Goal: Task Accomplishment & Management: Manage account settings

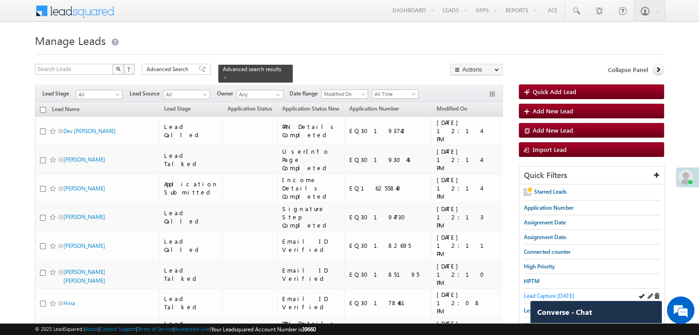
click at [555, 296] on span "Lead Capture today" at bounding box center [549, 296] width 50 height 7
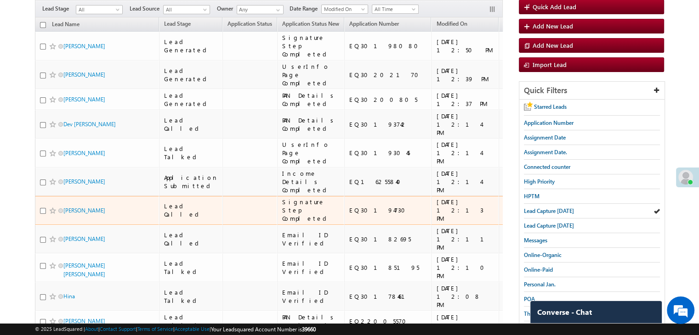
scroll to position [46, 0]
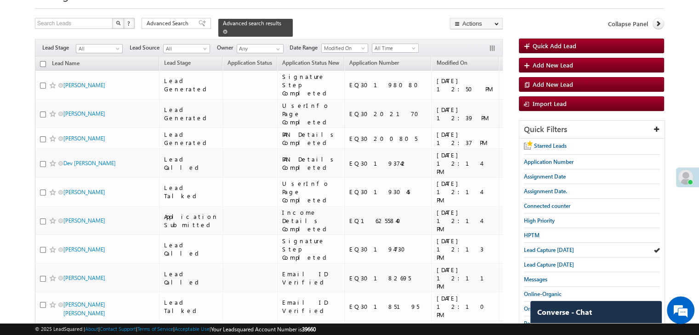
click at [227, 29] on span at bounding box center [225, 31] width 5 height 5
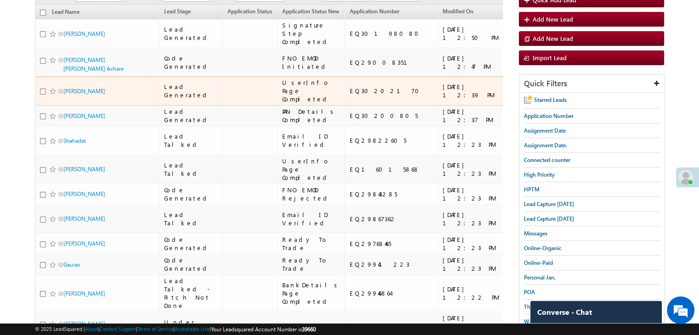
scroll to position [184, 0]
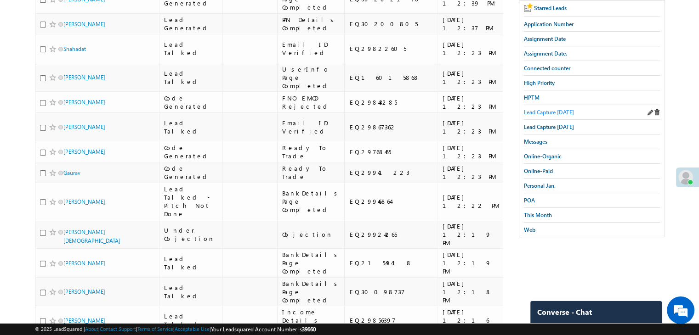
click at [544, 109] on span "Lead Capture [DATE]" at bounding box center [549, 112] width 50 height 7
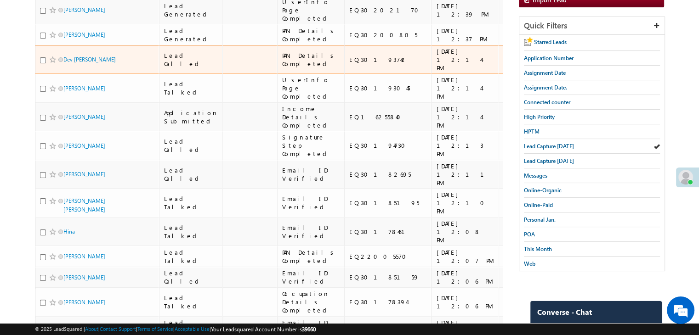
scroll to position [92, 0]
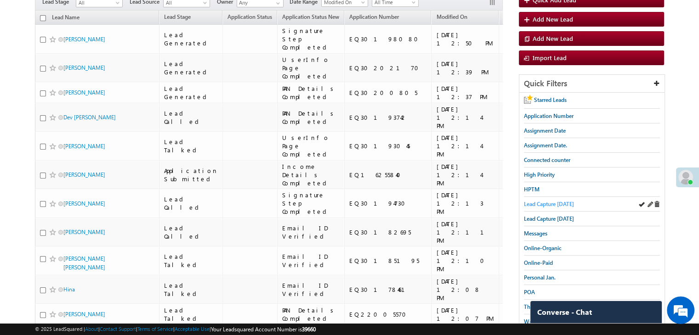
click at [564, 201] on span "Lead Capture [DATE]" at bounding box center [549, 204] width 50 height 7
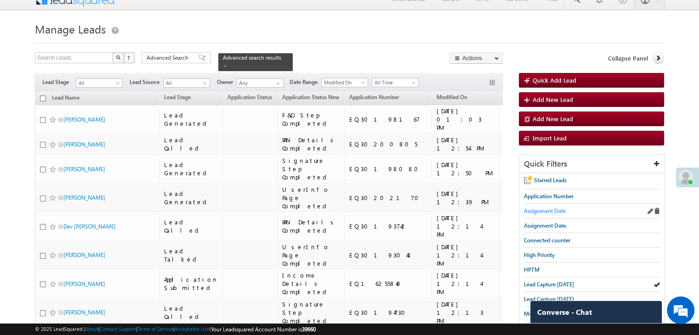
scroll to position [46, 0]
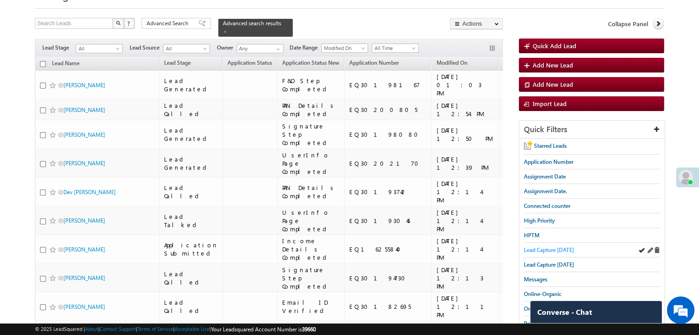
click at [543, 247] on span "Lead Capture [DATE]" at bounding box center [549, 250] width 50 height 7
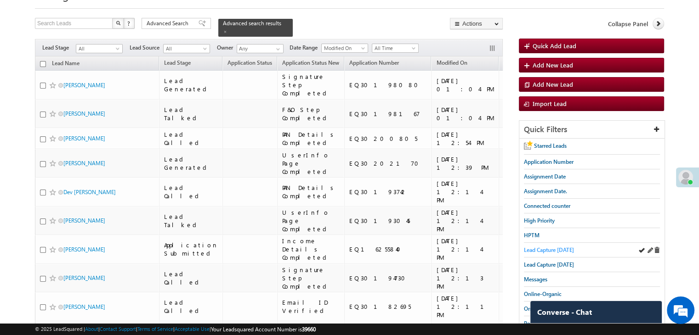
click at [544, 248] on span "Lead Capture today" at bounding box center [549, 250] width 50 height 7
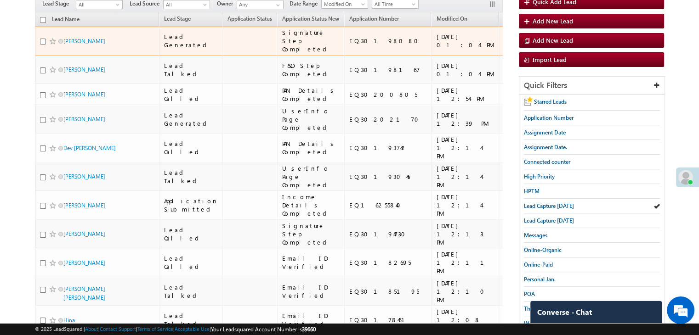
scroll to position [138, 0]
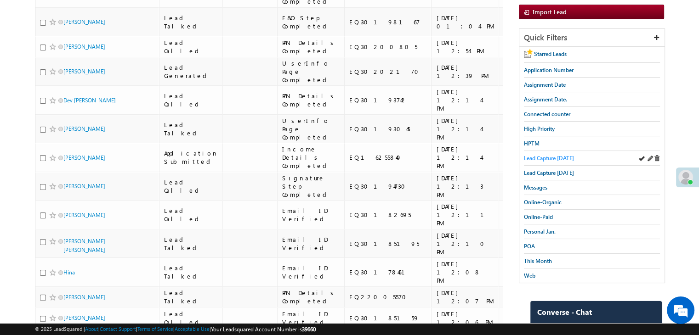
click at [566, 157] on span "Lead Capture today" at bounding box center [549, 158] width 50 height 7
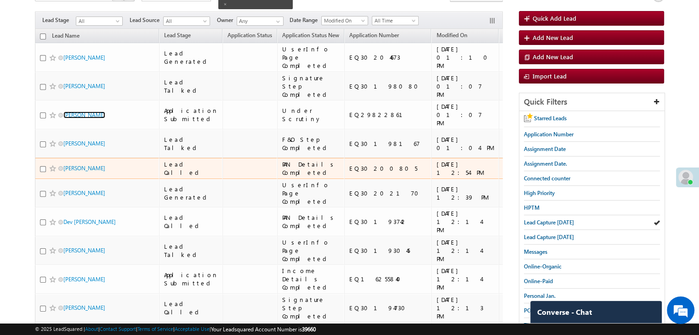
scroll to position [24, 0]
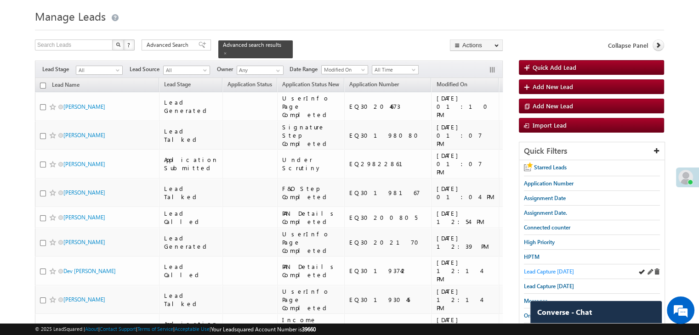
click at [535, 268] on span "Lead Capture today" at bounding box center [549, 271] width 50 height 7
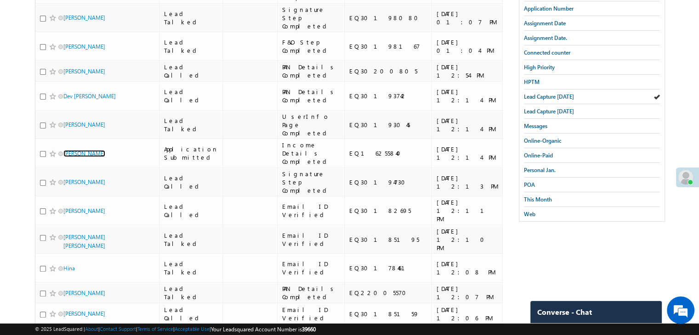
scroll to position [70, 0]
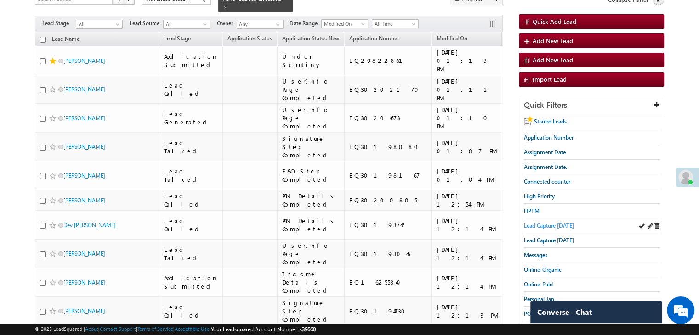
click at [529, 223] on span "Lead Capture today" at bounding box center [549, 225] width 50 height 7
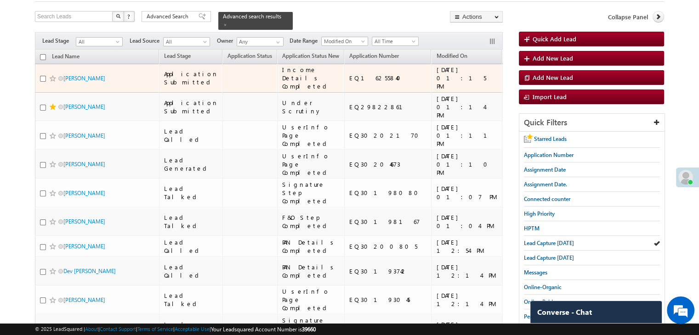
scroll to position [92, 0]
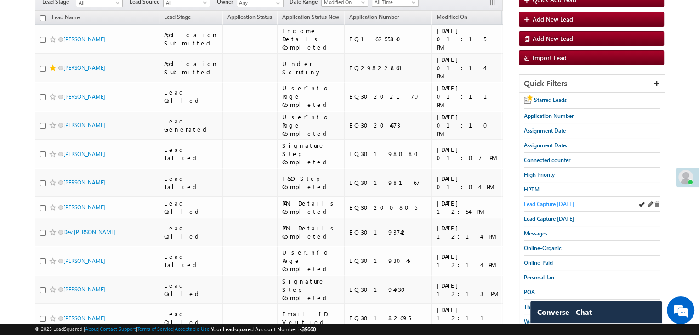
click at [533, 201] on span "Lead Capture today" at bounding box center [549, 204] width 50 height 7
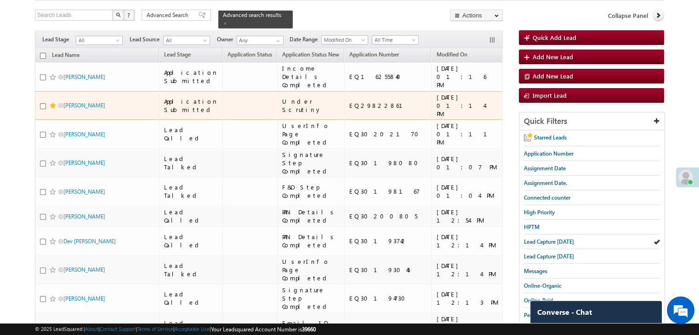
scroll to position [184, 0]
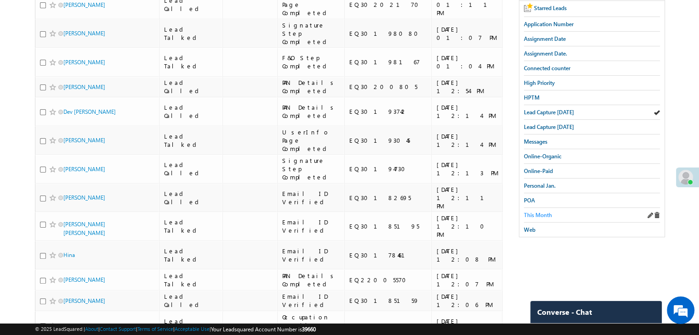
click at [536, 212] on span "This Month" at bounding box center [538, 215] width 28 height 7
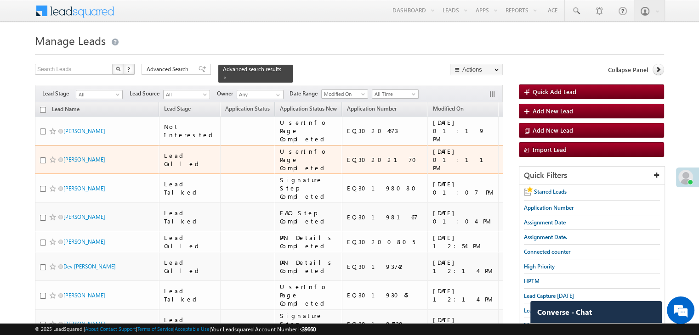
scroll to position [46, 0]
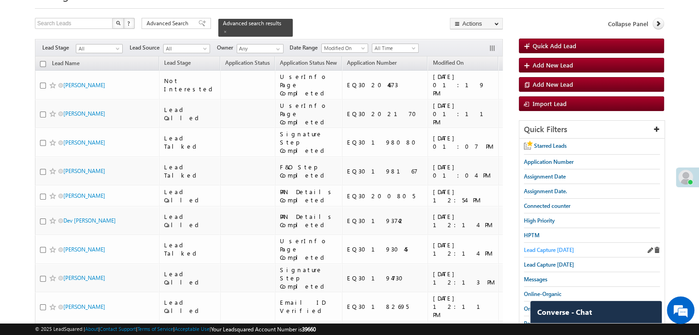
click at [543, 247] on span "Lead Capture today" at bounding box center [549, 250] width 50 height 7
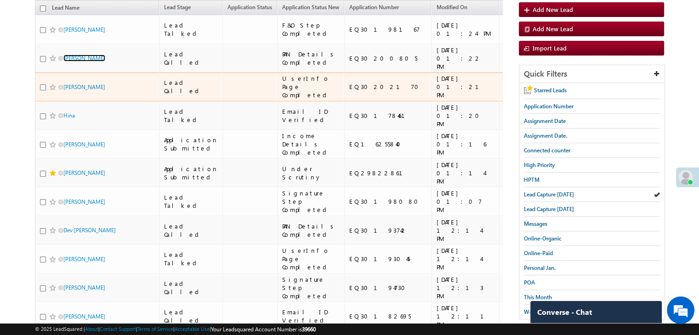
scroll to position [92, 0]
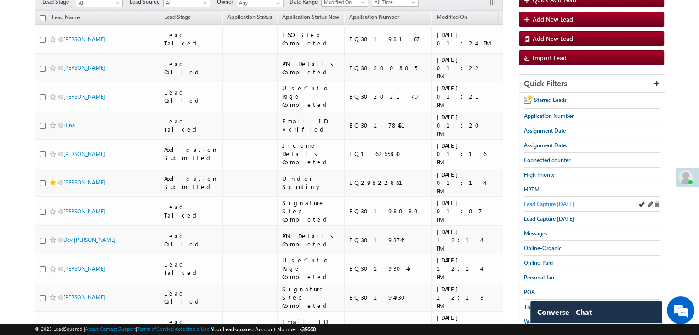
click at [543, 205] on span "Lead Capture today" at bounding box center [549, 204] width 50 height 7
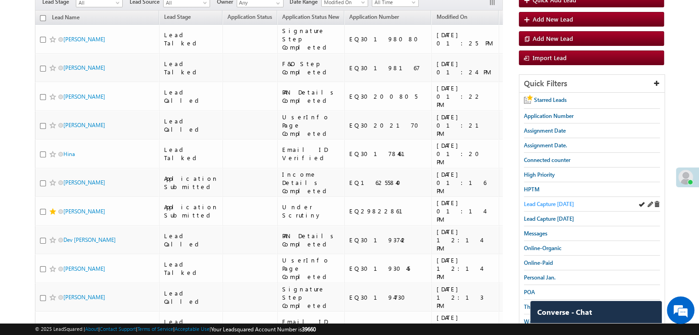
click at [542, 203] on span "Lead Capture today" at bounding box center [549, 204] width 50 height 7
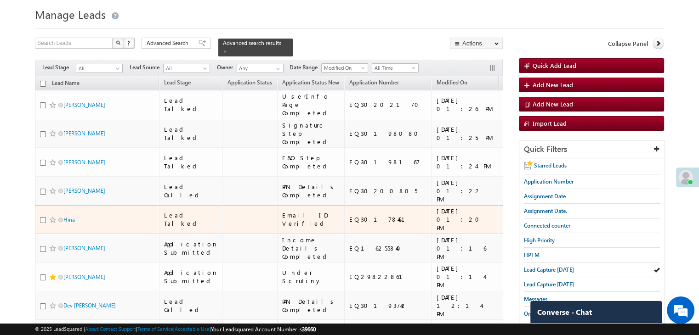
scroll to position [0, 0]
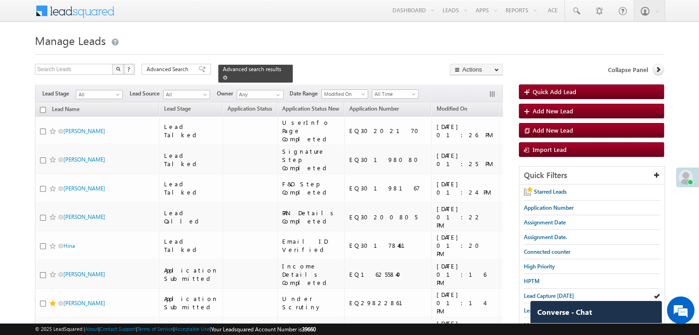
click at [227, 75] on span at bounding box center [225, 77] width 5 height 5
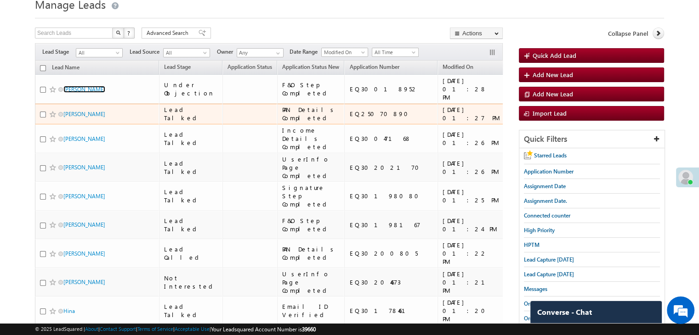
scroll to position [92, 0]
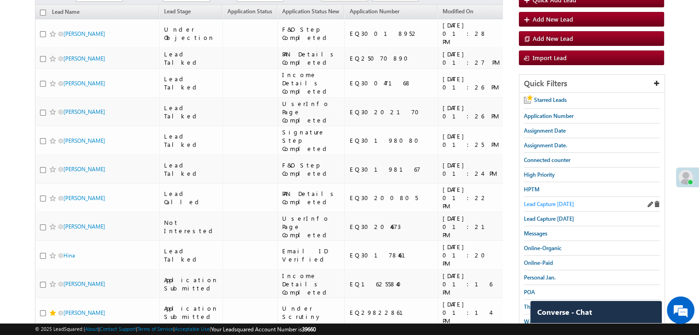
click at [548, 201] on span "Lead Capture today" at bounding box center [549, 204] width 50 height 7
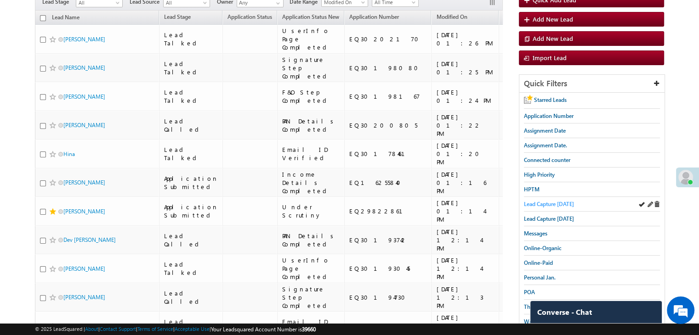
click at [563, 204] on span "Lead Capture today" at bounding box center [549, 204] width 50 height 7
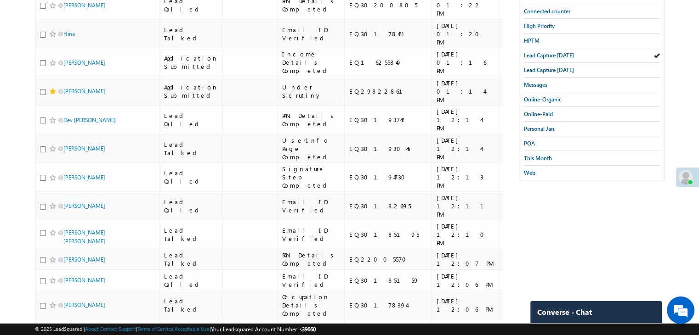
scroll to position [230, 0]
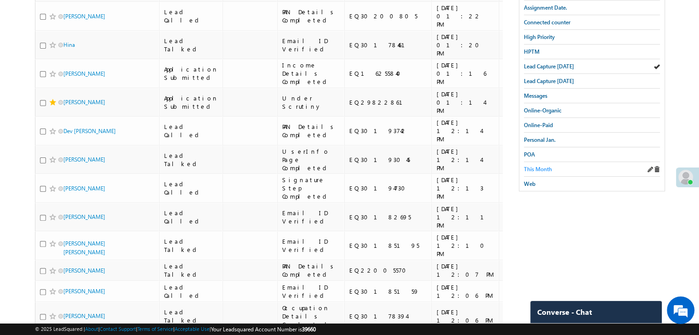
click at [538, 168] on span "This Month" at bounding box center [538, 169] width 28 height 7
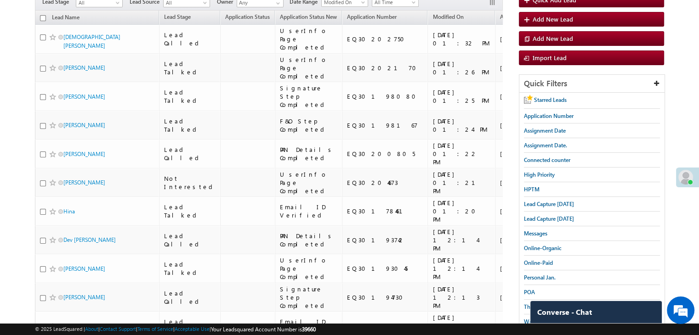
scroll to position [0, 0]
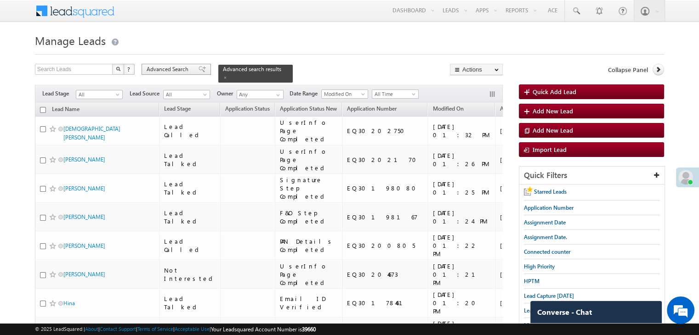
click at [202, 67] on div "Advanced Search" at bounding box center [175, 69] width 69 height 11
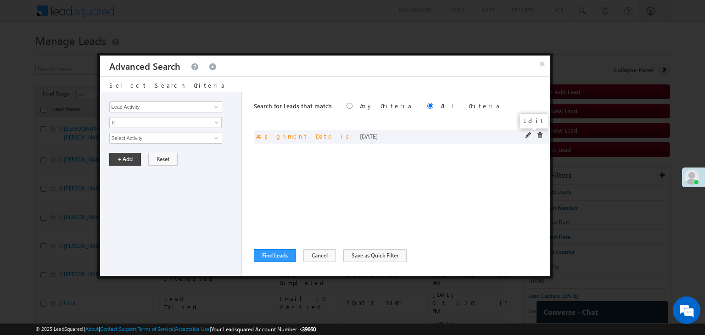
click at [527, 133] on span at bounding box center [529, 135] width 6 height 6
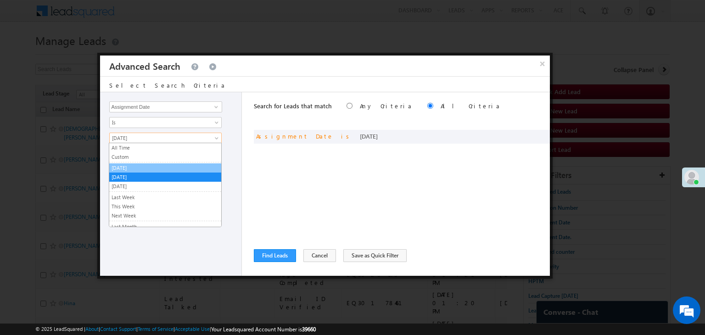
click at [147, 168] on link "[DATE]" at bounding box center [165, 168] width 112 height 8
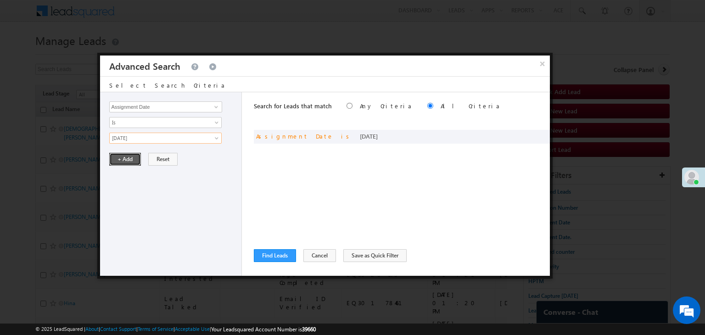
click at [135, 157] on button "+ Add" at bounding box center [125, 159] width 32 height 13
click at [263, 255] on button "Find Leads" at bounding box center [275, 255] width 42 height 13
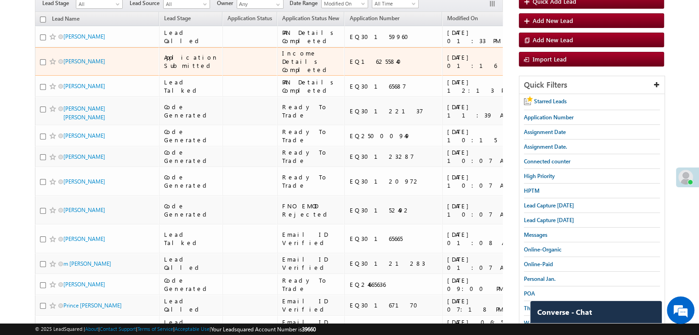
scroll to position [92, 0]
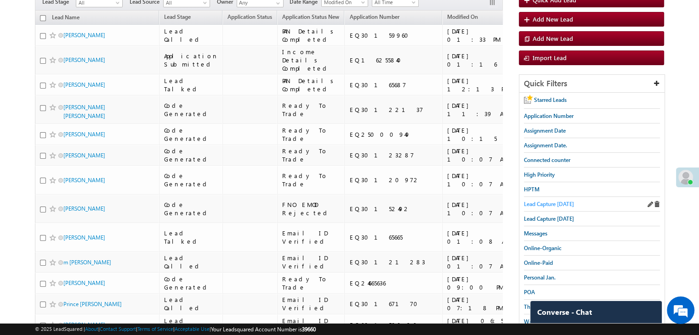
click at [540, 204] on span "Lead Capture today" at bounding box center [549, 204] width 50 height 7
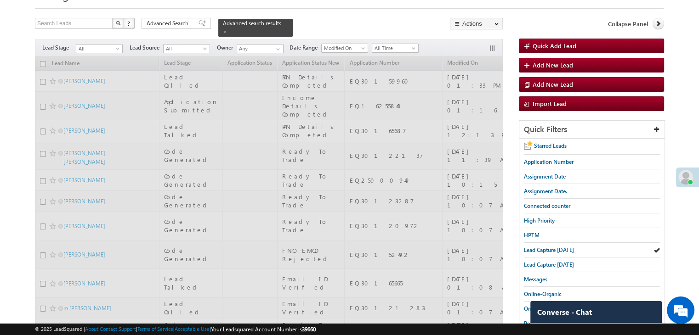
scroll to position [46, 0]
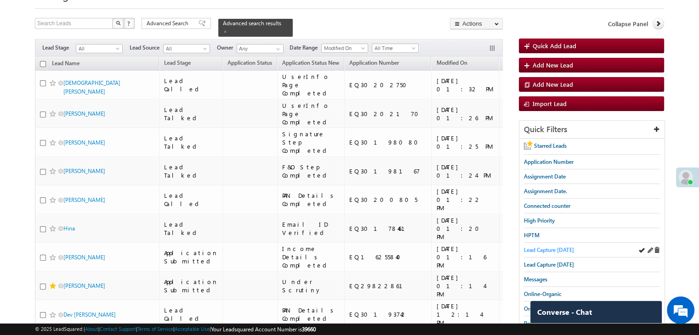
click at [564, 249] on span "Lead Capture today" at bounding box center [549, 250] width 50 height 7
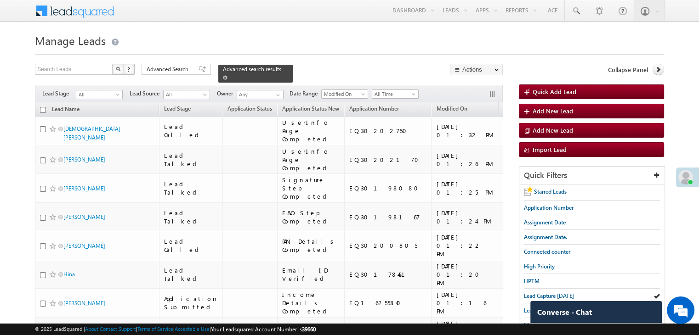
click at [227, 75] on span at bounding box center [225, 77] width 5 height 5
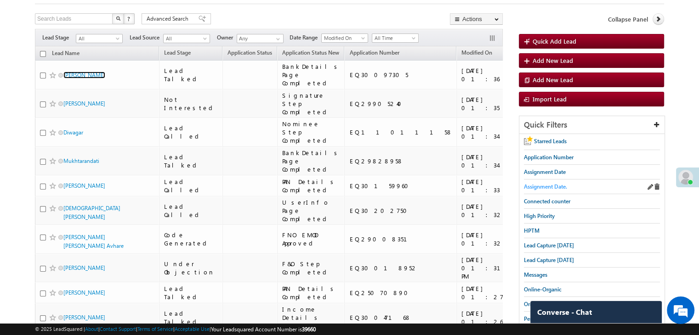
scroll to position [46, 0]
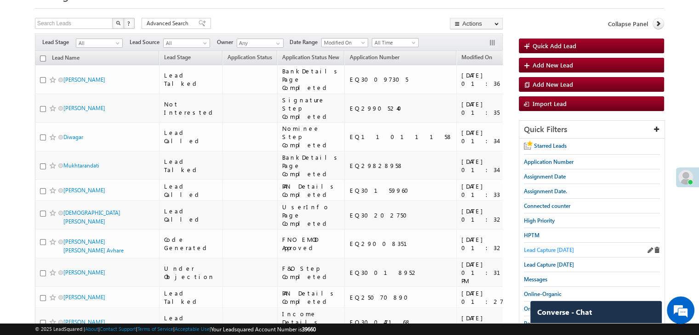
click at [542, 247] on span "Lead Capture today" at bounding box center [549, 250] width 50 height 7
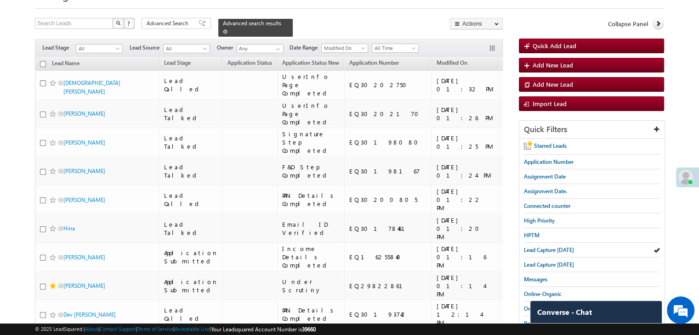
click at [227, 29] on span at bounding box center [225, 31] width 5 height 5
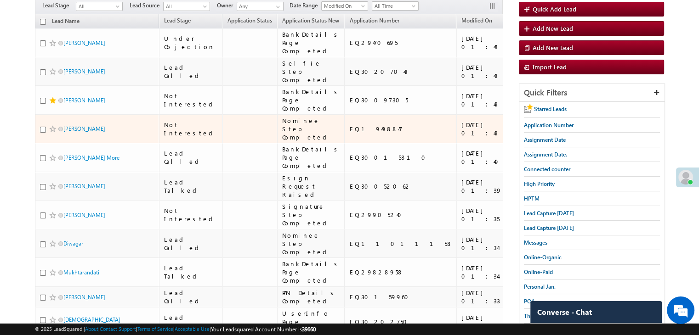
scroll to position [92, 0]
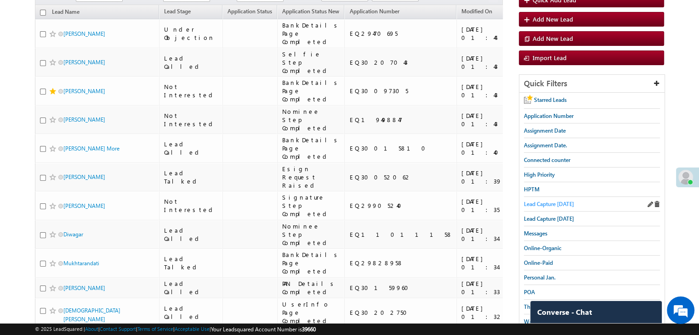
click at [552, 202] on span "Lead Capture today" at bounding box center [549, 204] width 50 height 7
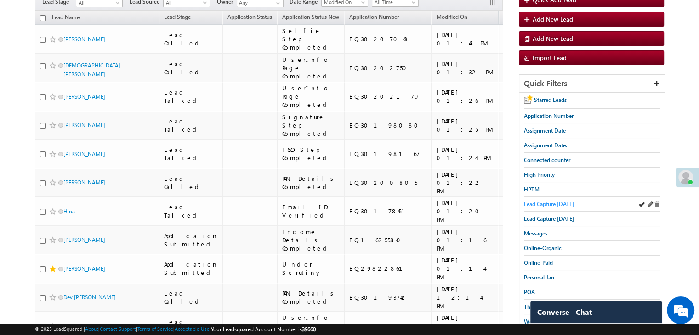
click at [550, 201] on span "Lead Capture today" at bounding box center [549, 204] width 50 height 7
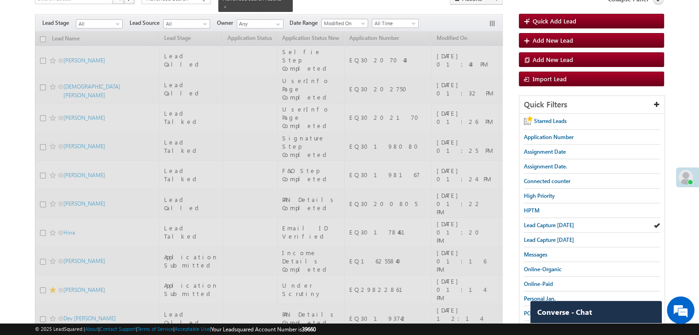
scroll to position [0, 0]
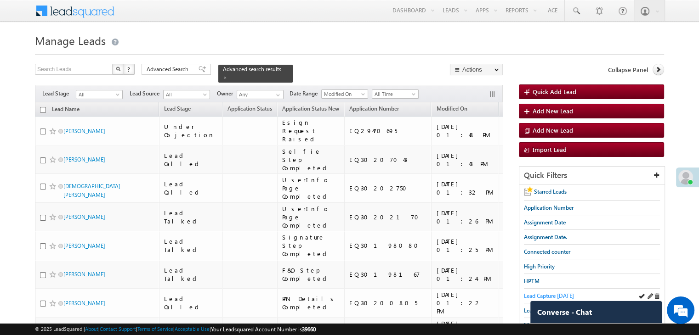
click at [536, 295] on span "Lead Capture today" at bounding box center [549, 296] width 50 height 7
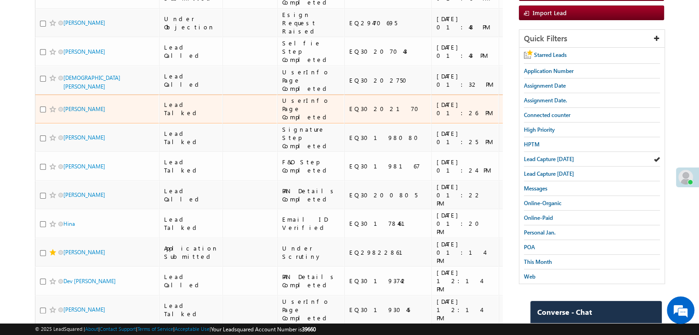
scroll to position [138, 0]
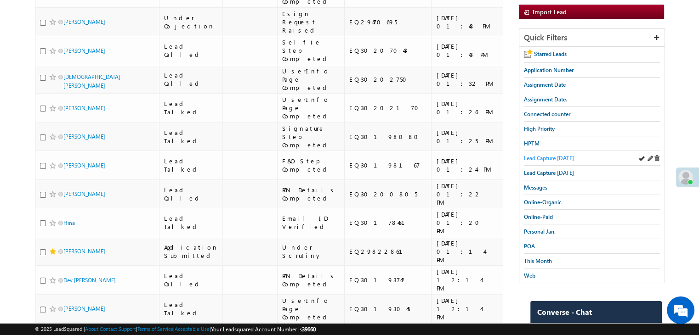
click at [563, 156] on span "Lead Capture today" at bounding box center [549, 158] width 50 height 7
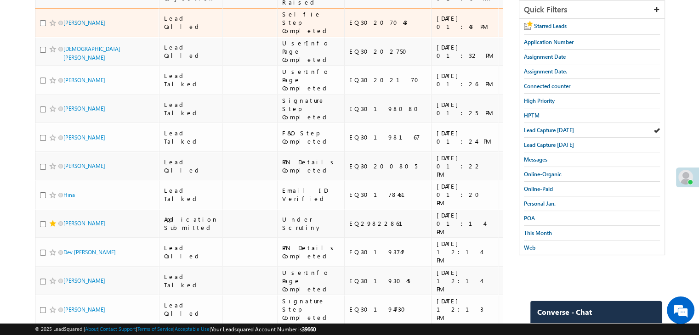
scroll to position [184, 0]
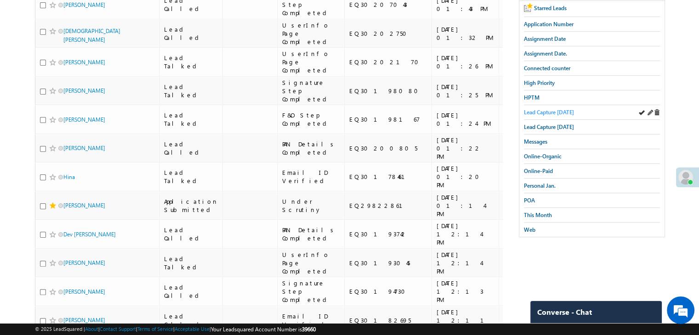
click at [547, 109] on span "Lead Capture today" at bounding box center [549, 112] width 50 height 7
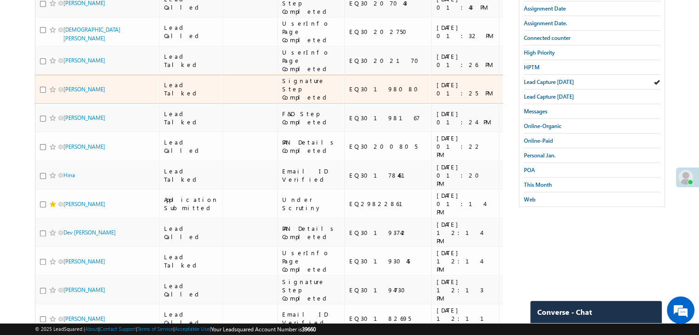
scroll to position [230, 0]
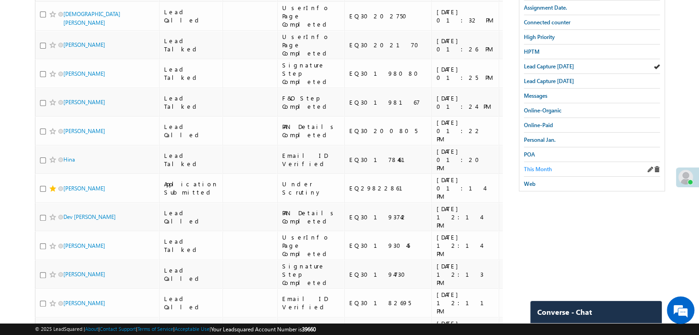
click at [532, 166] on span "This Month" at bounding box center [538, 169] width 28 height 7
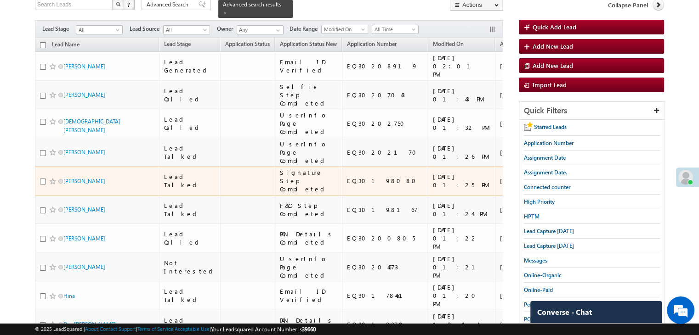
scroll to position [0, 0]
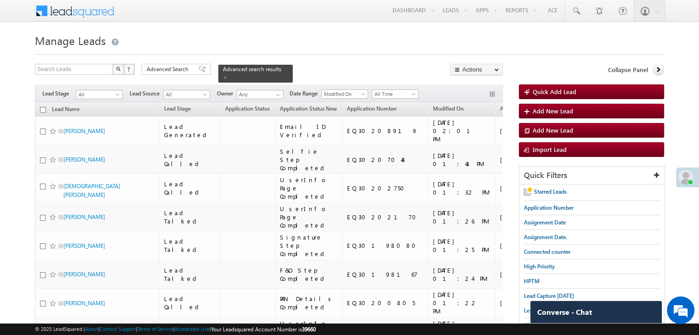
drag, startPoint x: 547, startPoint y: 293, endPoint x: 444, endPoint y: 87, distance: 231.1
click at [547, 293] on span "Lead Capture today" at bounding box center [549, 296] width 50 height 7
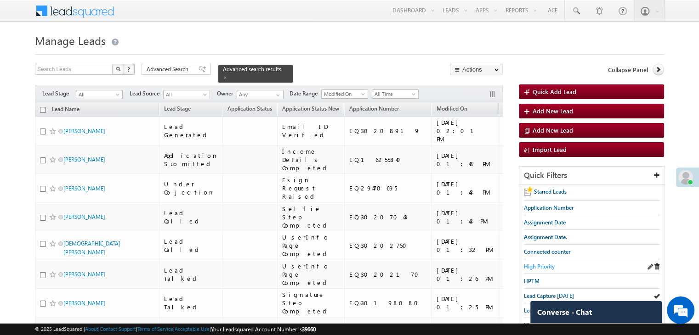
click at [541, 267] on span "High Priority" at bounding box center [539, 266] width 31 height 7
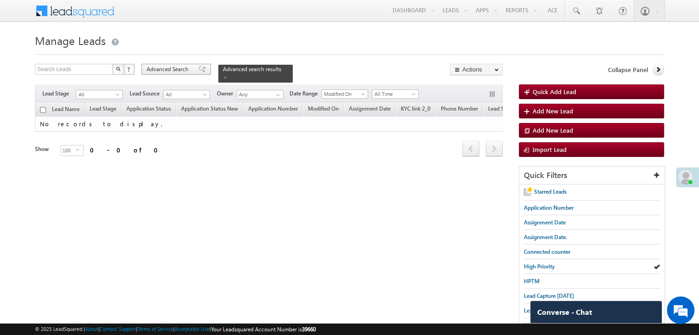
click at [198, 70] on span at bounding box center [201, 69] width 7 height 6
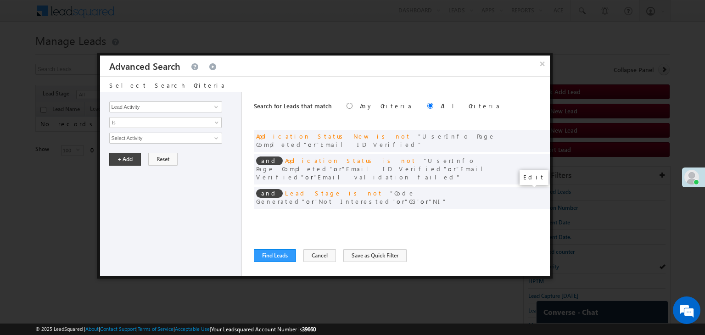
click at [528, 214] on span at bounding box center [529, 217] width 6 height 6
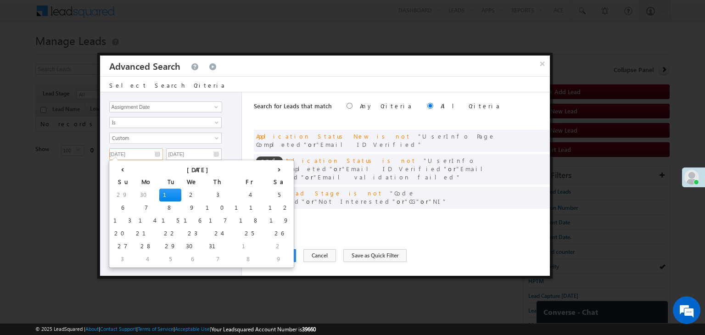
click at [142, 151] on input "07/01/25" at bounding box center [136, 154] width 54 height 12
click at [266, 168] on th "›" at bounding box center [279, 169] width 26 height 14
drag, startPoint x: 198, startPoint y: 245, endPoint x: 200, endPoint y: 186, distance: 58.4
click at [273, 243] on td "4" at bounding box center [290, 246] width 34 height 13
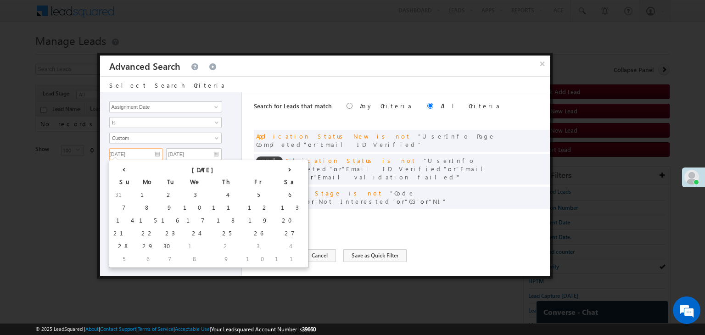
type input "10/04/25"
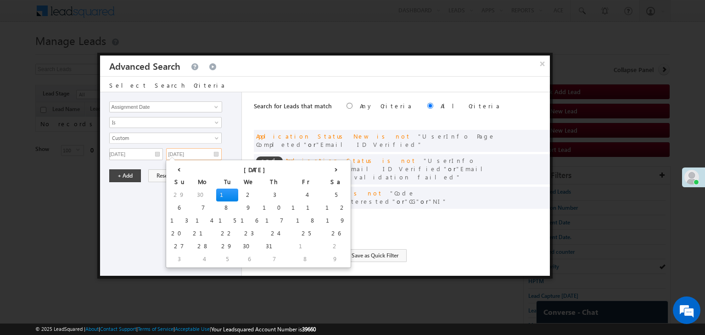
click at [209, 153] on input "07/01/25" at bounding box center [194, 154] width 56 height 12
click at [323, 171] on th "›" at bounding box center [336, 169] width 26 height 14
click at [327, 171] on th "›" at bounding box center [338, 169] width 22 height 14
click at [194, 258] on td "6" at bounding box center [205, 259] width 22 height 13
type input "10/06/25"
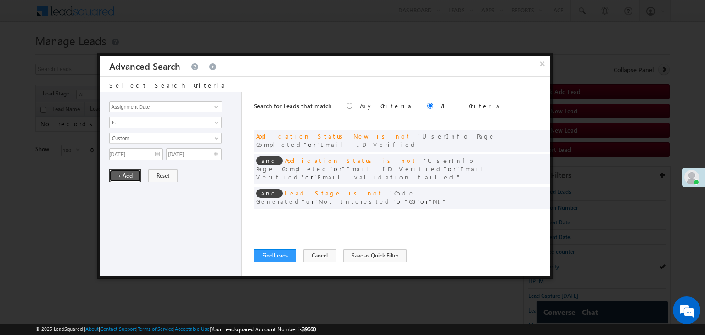
click at [130, 174] on button "+ Add" at bounding box center [125, 175] width 32 height 13
click at [259, 257] on button "Find Leads" at bounding box center [275, 255] width 42 height 13
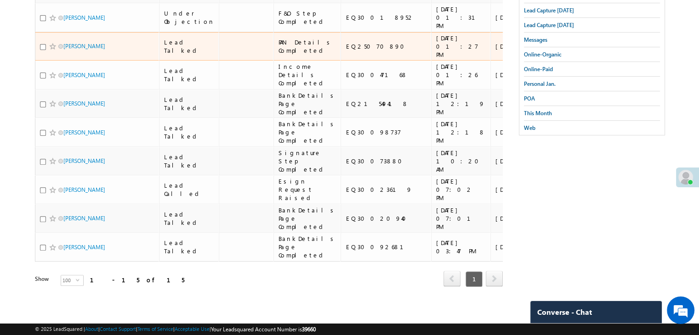
scroll to position [380, 0]
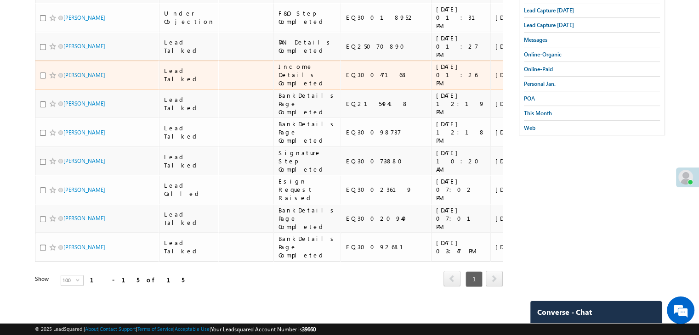
click at [42, 79] on input "checkbox" at bounding box center [43, 76] width 6 height 6
checkbox input "true"
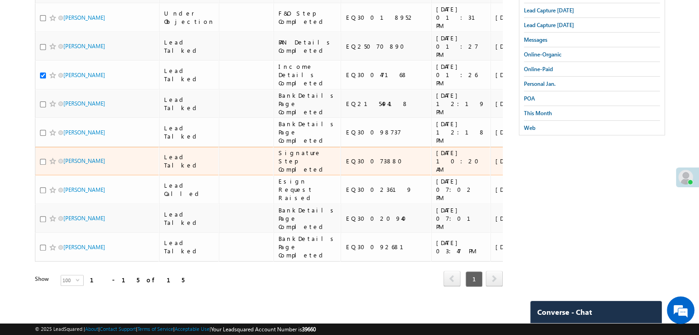
scroll to position [564, 0]
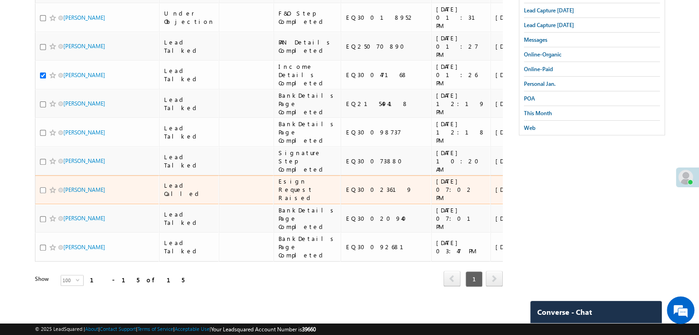
click at [43, 193] on input "checkbox" at bounding box center [43, 190] width 6 height 6
checkbox input "false"
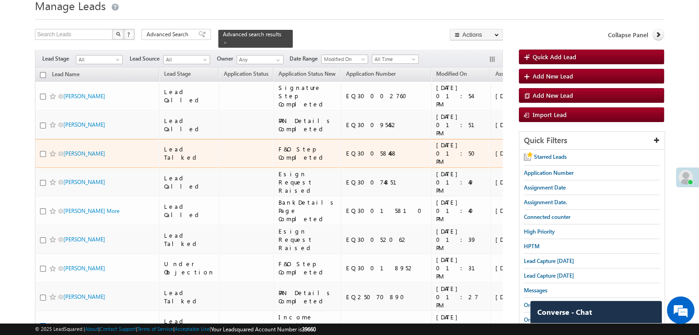
scroll to position [0, 0]
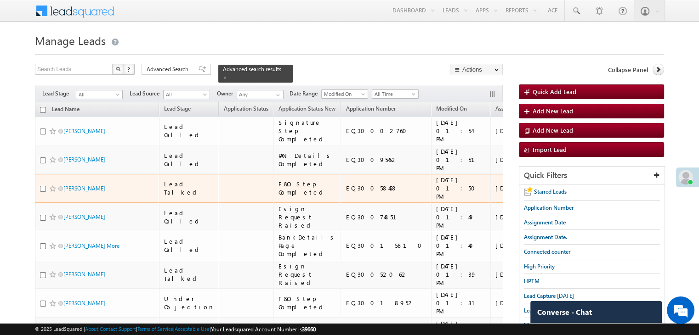
click at [41, 192] on input "checkbox" at bounding box center [43, 189] width 6 height 6
checkbox input "true"
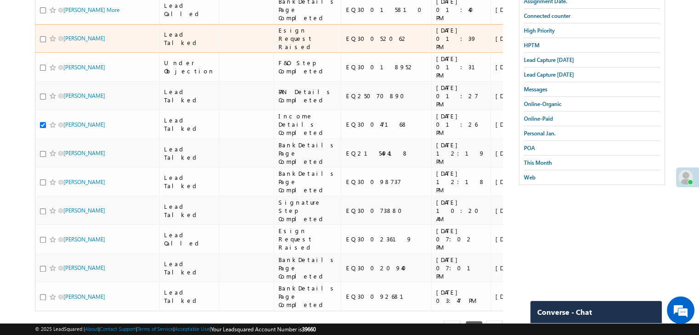
scroll to position [276, 0]
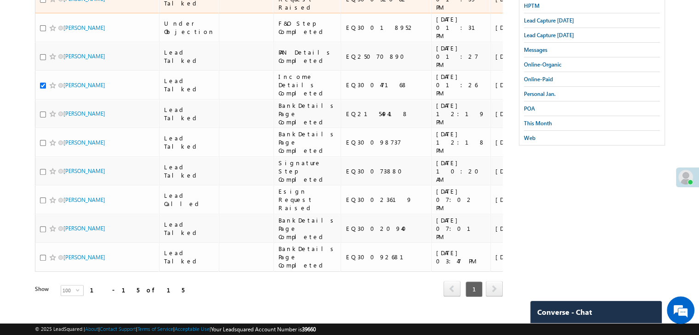
click at [42, 3] on input "checkbox" at bounding box center [43, 0] width 6 height 6
checkbox input "true"
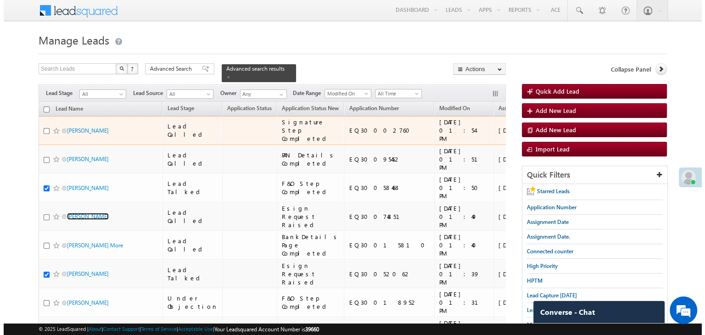
scroll to position [0, 0]
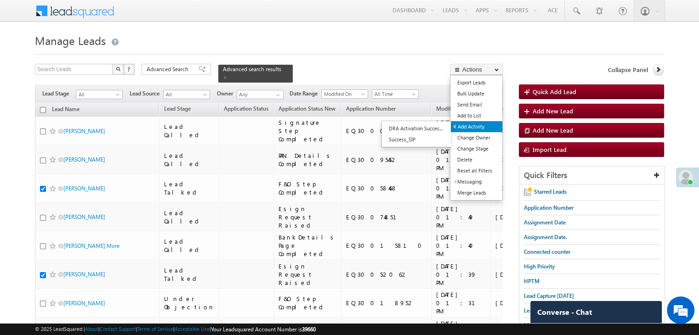
click at [471, 127] on link "Add Activity" at bounding box center [476, 126] width 51 height 11
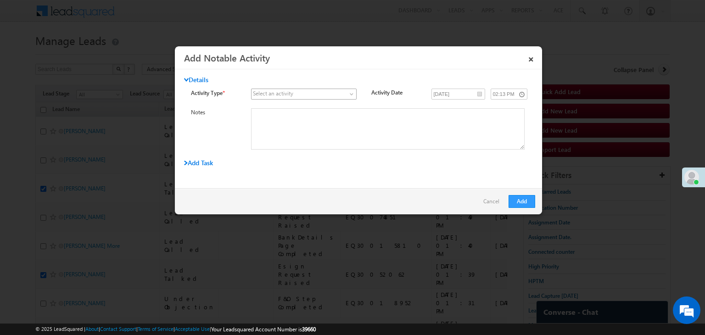
click at [342, 91] on span at bounding box center [299, 94] width 94 height 8
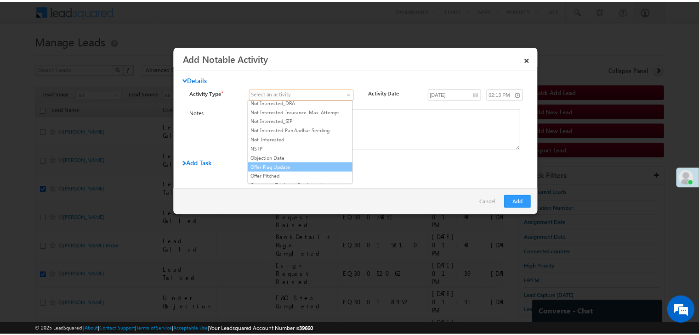
scroll to position [781, 0]
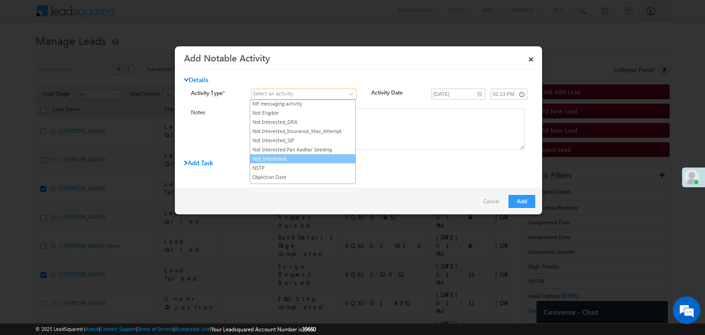
click at [288, 155] on link "Not_Interested" at bounding box center [302, 159] width 105 height 8
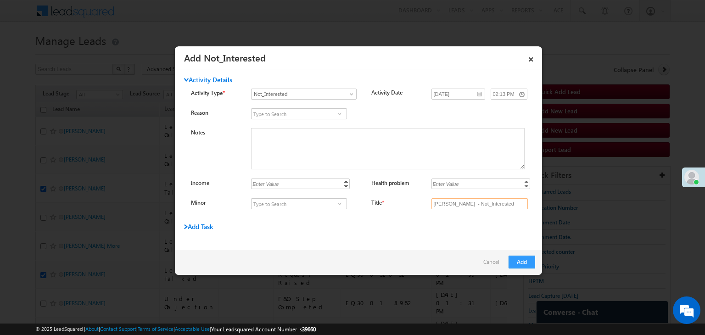
click at [462, 203] on input "Dasharath Solanki - Not_Interested" at bounding box center [480, 203] width 96 height 11
click at [462, 203] on input "Title *" at bounding box center [480, 203] width 96 height 11
type input "na"
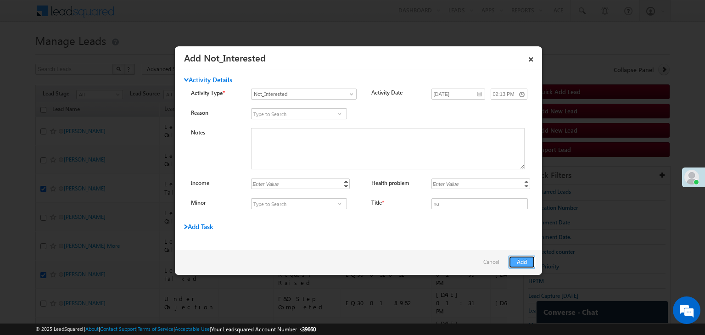
click at [524, 261] on button "Add" at bounding box center [522, 262] width 27 height 13
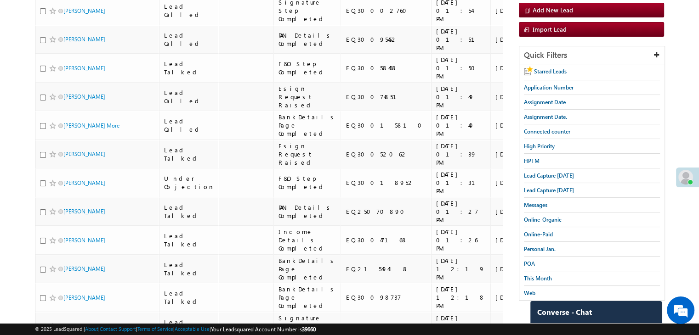
scroll to position [138, 0]
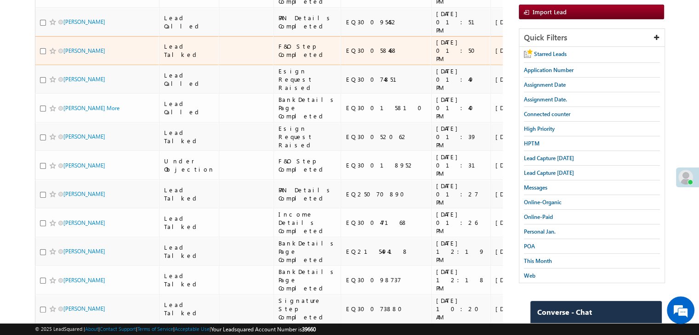
click at [345, 55] on div "EQ30058468" at bounding box center [385, 50] width 81 height 8
copy div "EQ30058468"
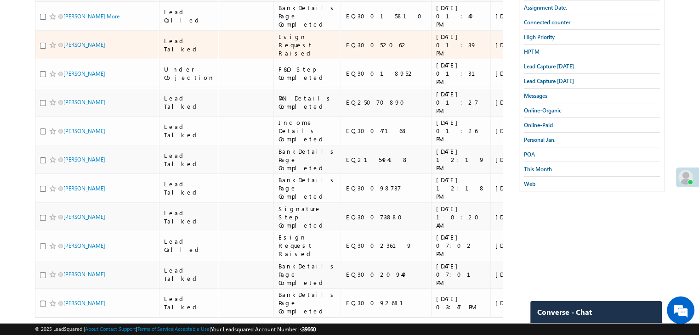
scroll to position [322, 0]
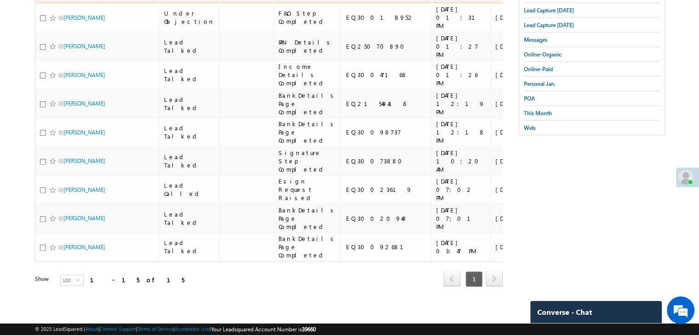
copy div "EQ30052062"
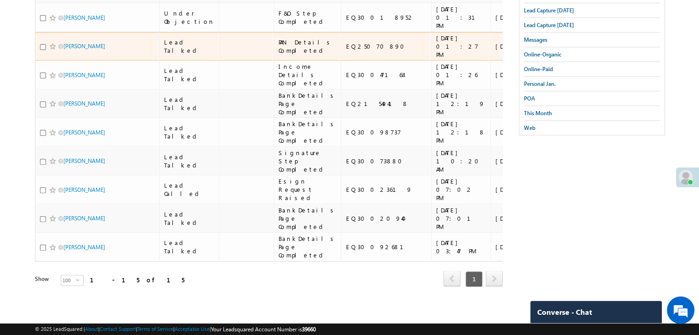
scroll to position [459, 0]
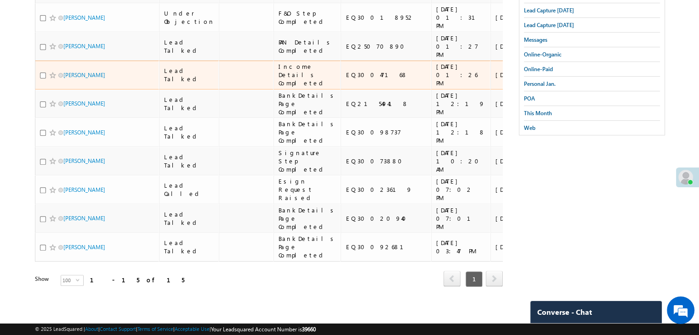
click at [345, 79] on div "EQ30047168" at bounding box center [385, 75] width 81 height 8
copy div "EQ30047168"
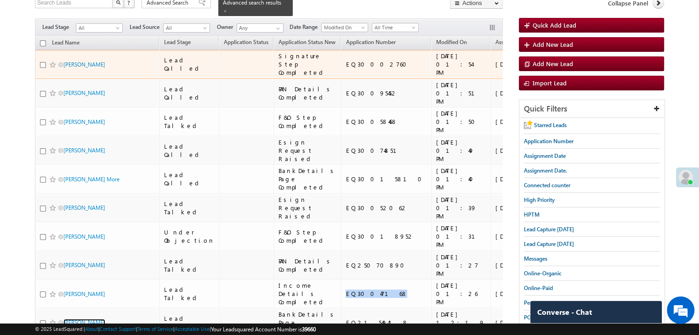
scroll to position [46, 0]
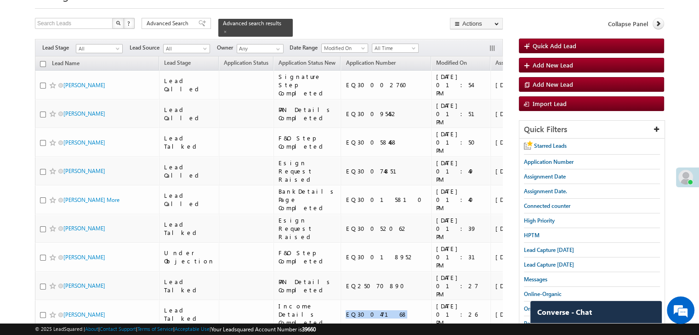
click at [43, 61] on input "checkbox" at bounding box center [43, 64] width 6 height 6
checkbox input "true"
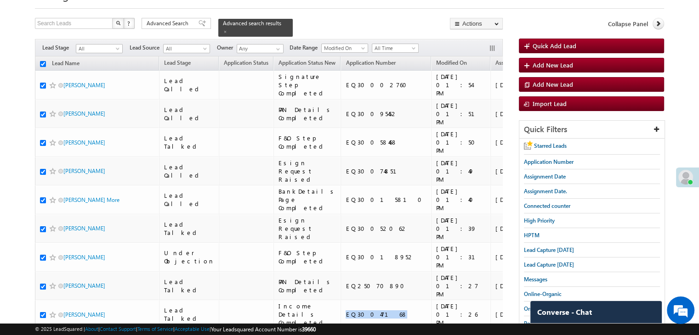
checkbox input "true"
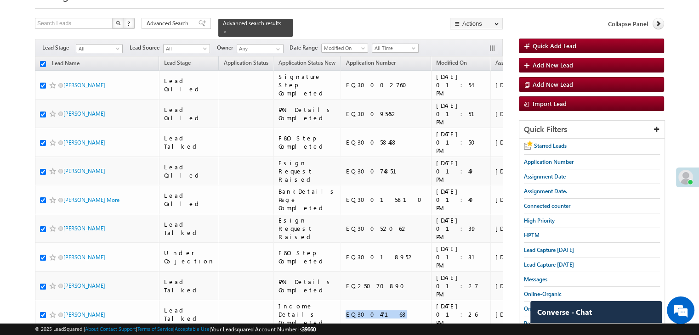
checkbox input "true"
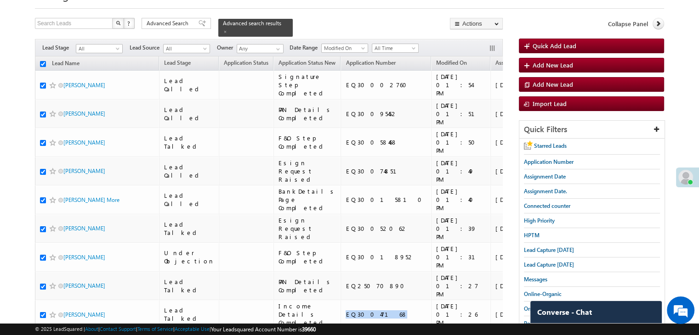
checkbox input "true"
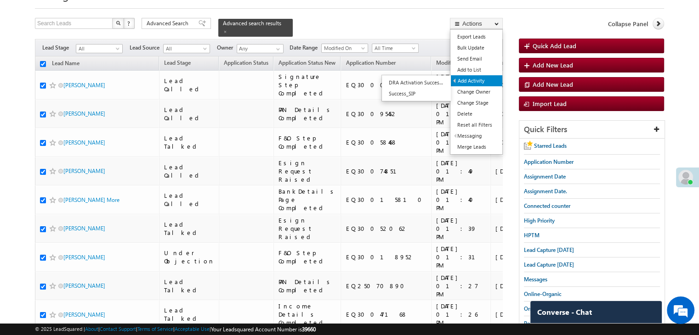
click at [481, 81] on link "Add Activity" at bounding box center [476, 80] width 51 height 11
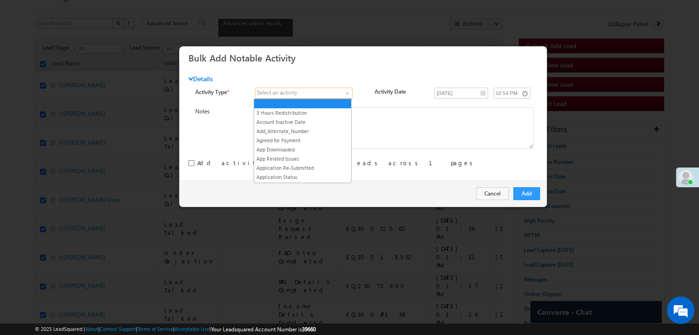
click at [338, 92] on span at bounding box center [298, 93] width 87 height 8
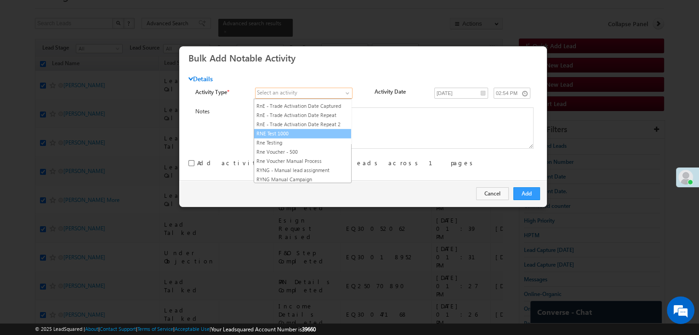
scroll to position [1148, 0]
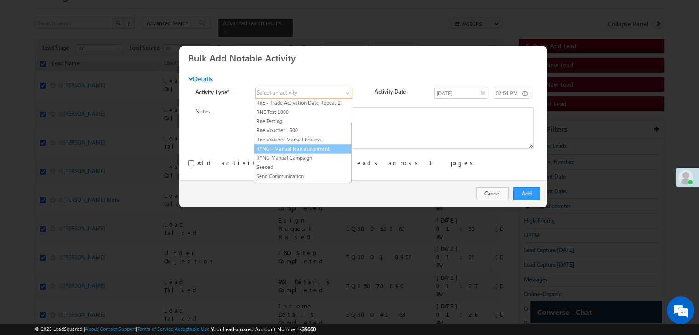
click at [314, 145] on link "RYNG - Manual lead assignment" at bounding box center [302, 149] width 97 height 8
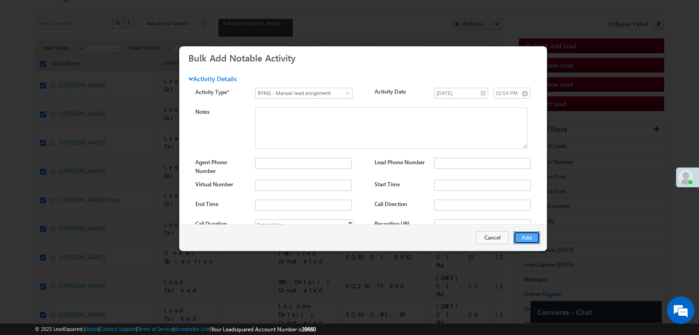
click at [529, 240] on button "Add" at bounding box center [526, 237] width 27 height 13
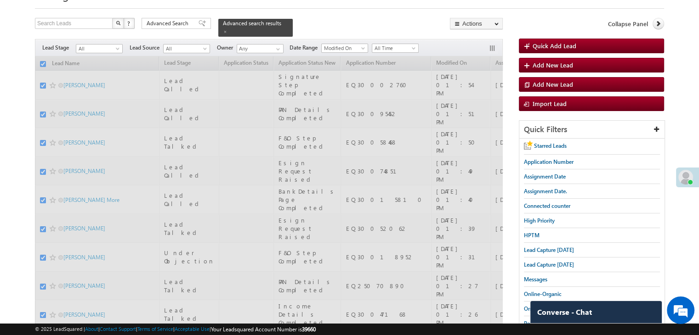
checkbox input "false"
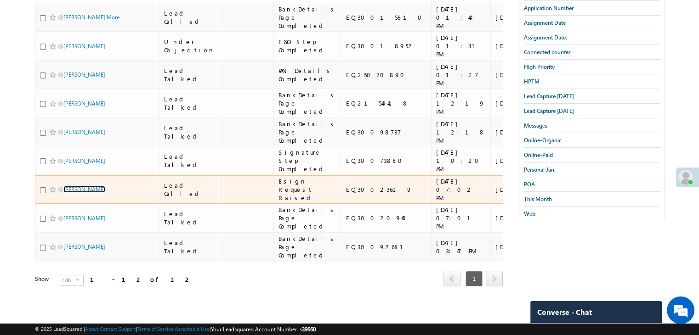
scroll to position [0, 0]
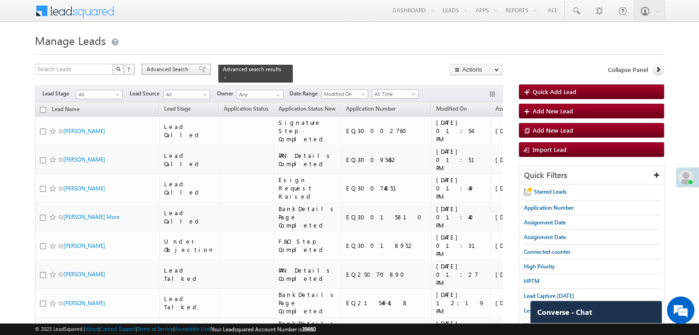
click at [191, 68] on div "Advanced Search" at bounding box center [175, 69] width 69 height 11
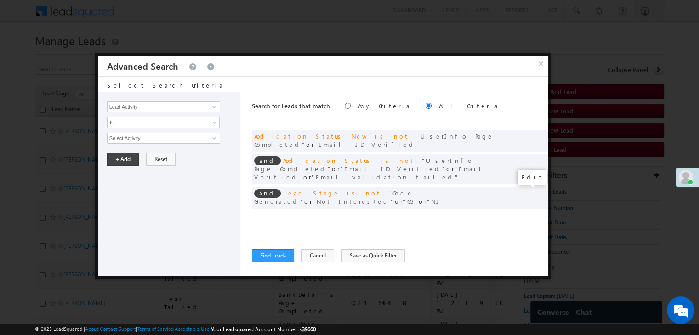
click at [524, 214] on span at bounding box center [527, 217] width 6 height 6
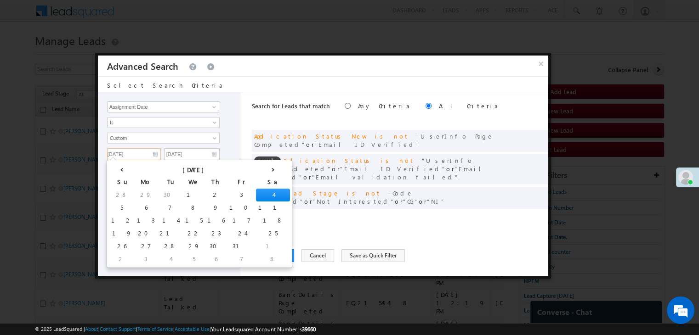
click at [146, 150] on input "10/04/25" at bounding box center [134, 154] width 54 height 12
click at [183, 193] on td "1" at bounding box center [194, 195] width 22 height 13
type input "10/01/25"
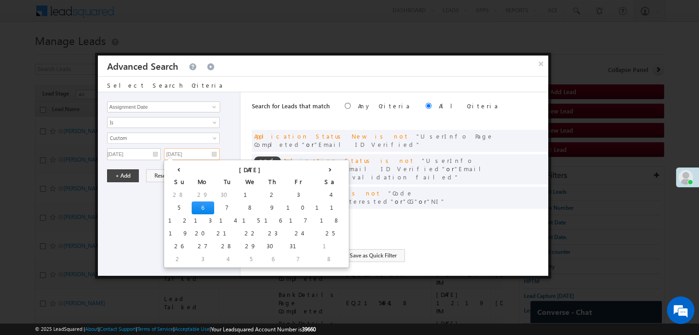
click at [212, 155] on input "10/06/25" at bounding box center [192, 154] width 56 height 12
click at [284, 195] on td "3" at bounding box center [298, 195] width 29 height 13
type input "10/03/25"
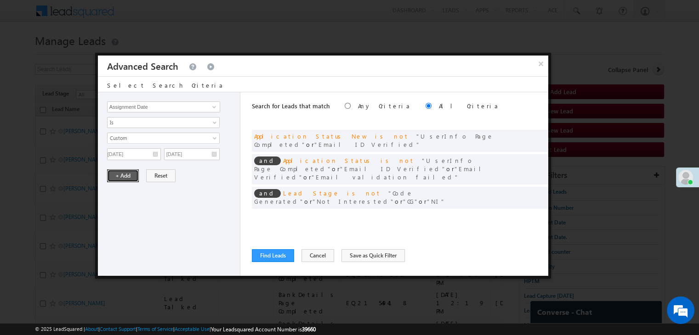
click at [121, 175] on button "+ Add" at bounding box center [123, 175] width 32 height 13
click at [265, 254] on button "Find Leads" at bounding box center [273, 255] width 42 height 13
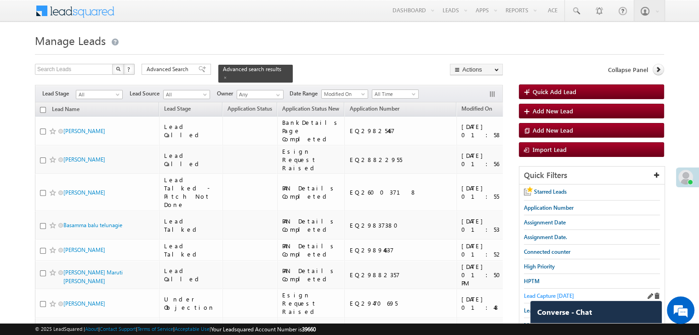
click at [549, 294] on span "Lead Capture today" at bounding box center [549, 296] width 50 height 7
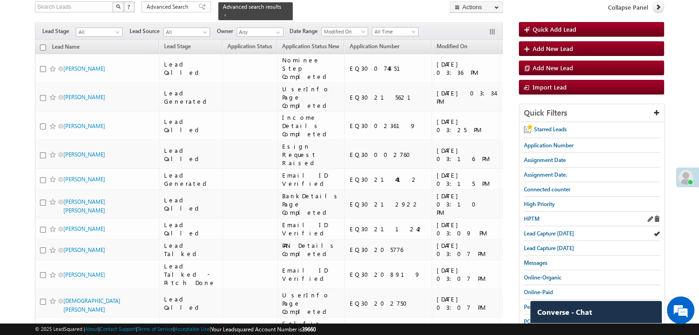
scroll to position [46, 0]
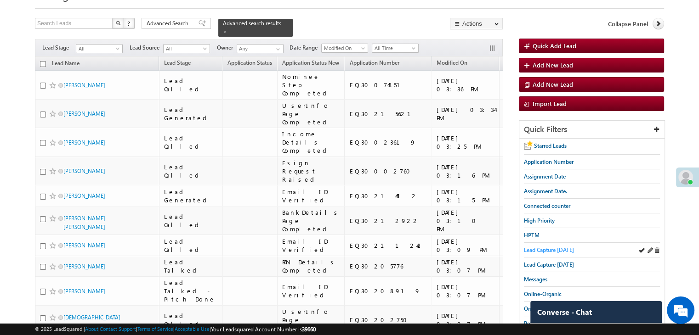
click at [542, 249] on span "Lead Capture today" at bounding box center [549, 250] width 50 height 7
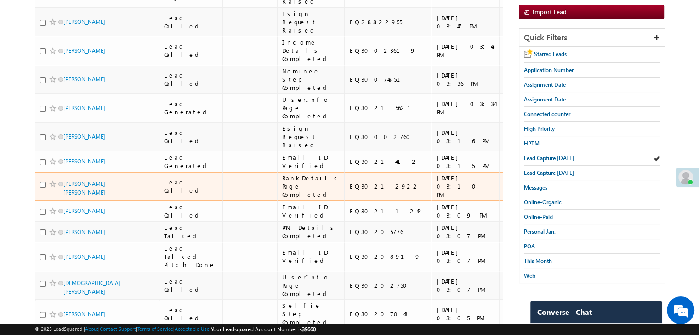
scroll to position [0, 0]
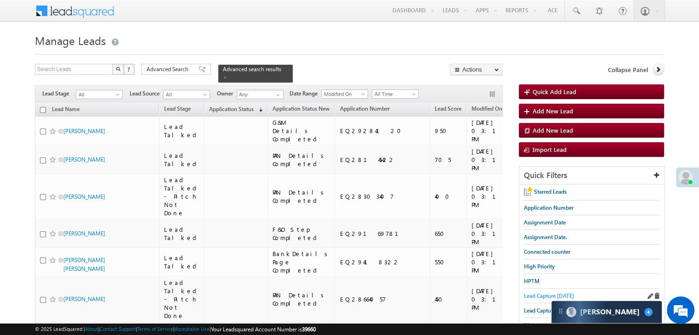
click at [567, 293] on span "Lead Capture [DATE]" at bounding box center [549, 296] width 50 height 7
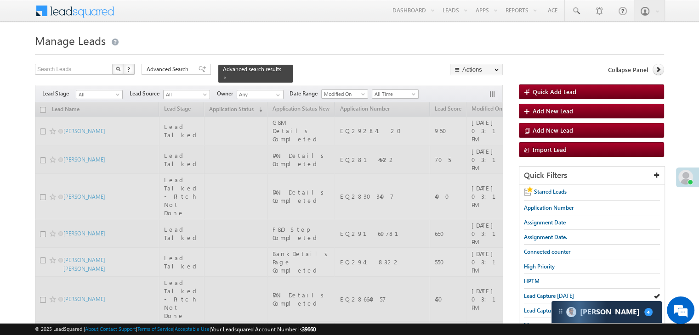
click at [232, 105] on div at bounding box center [269, 303] width 468 height 402
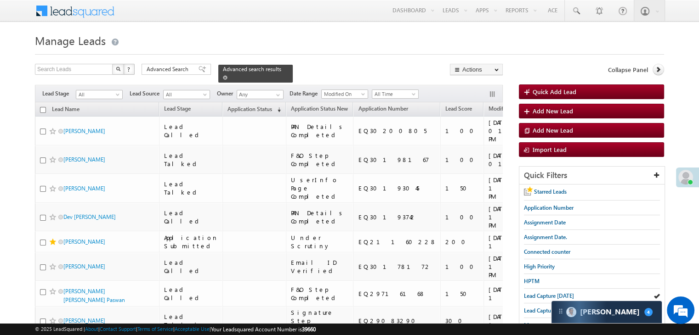
click at [227, 75] on span at bounding box center [225, 77] width 5 height 5
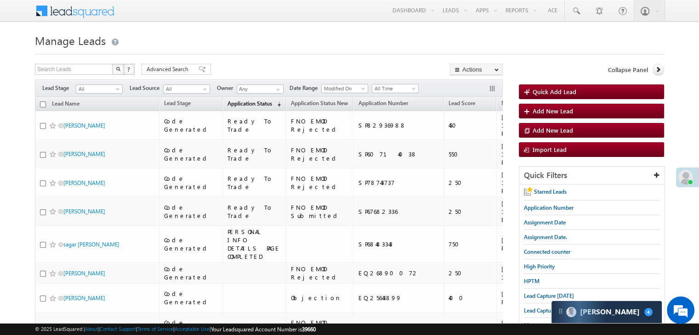
click at [243, 103] on span "Application Status" at bounding box center [249, 103] width 45 height 7
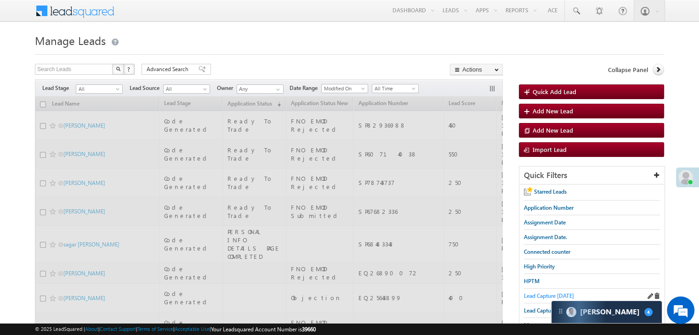
click at [534, 293] on span "Lead Capture today" at bounding box center [549, 296] width 50 height 7
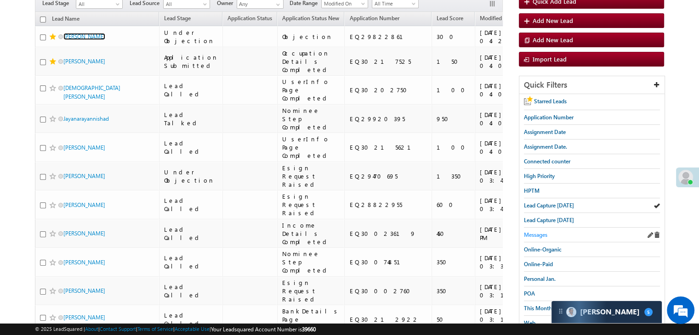
scroll to position [92, 0]
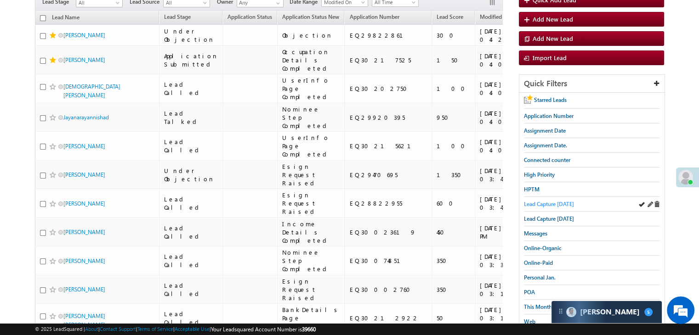
click at [539, 204] on span "Lead Capture today" at bounding box center [549, 204] width 50 height 7
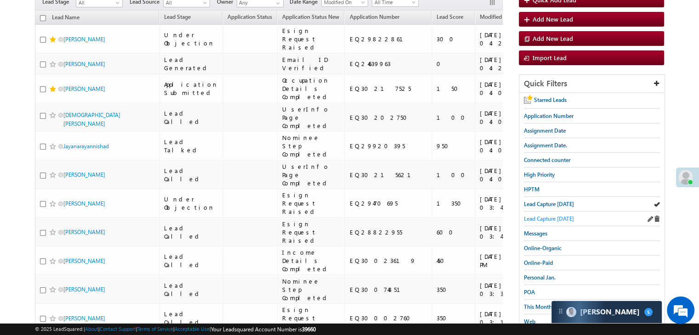
click at [555, 220] on span "Lead Capture yesterday" at bounding box center [549, 218] width 50 height 7
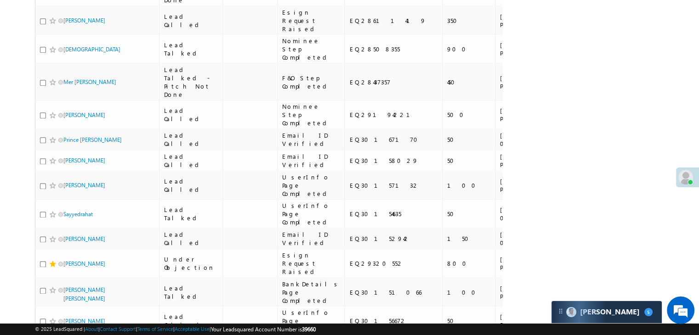
scroll to position [1286, 0]
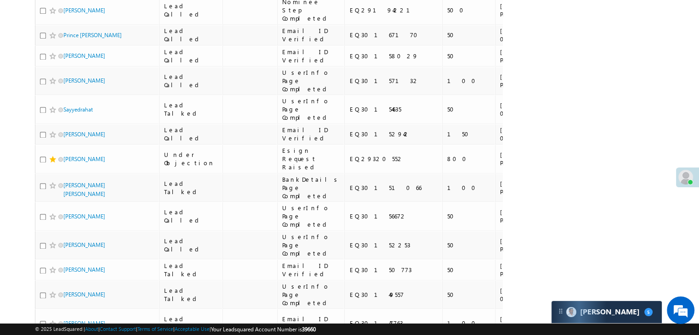
scroll to position [0, 0]
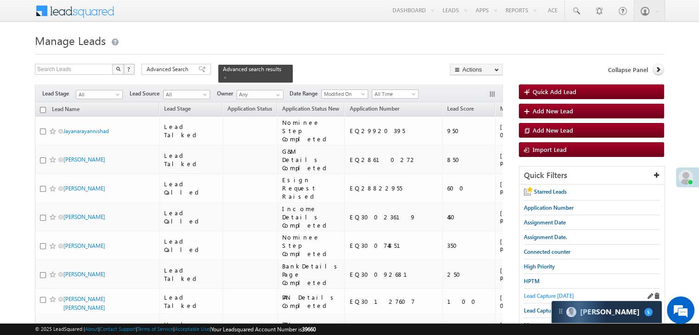
click at [534, 296] on span "Lead Capture [DATE]" at bounding box center [549, 296] width 50 height 7
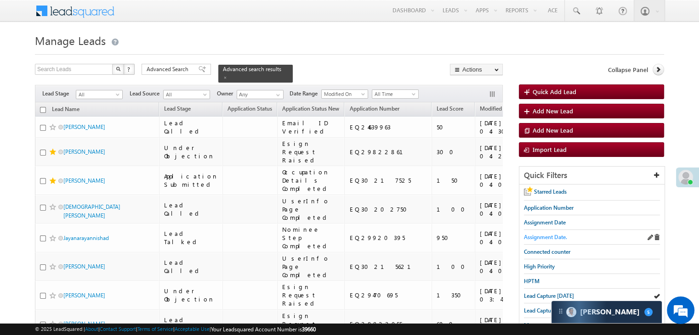
click at [544, 237] on span "Assignment Date." at bounding box center [545, 237] width 43 height 7
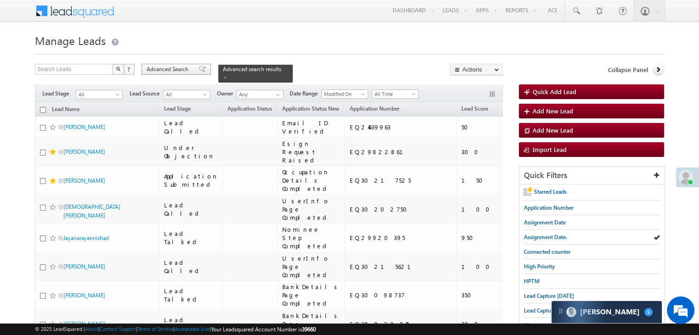
click at [173, 67] on span "Advanced Search" at bounding box center [169, 69] width 45 height 8
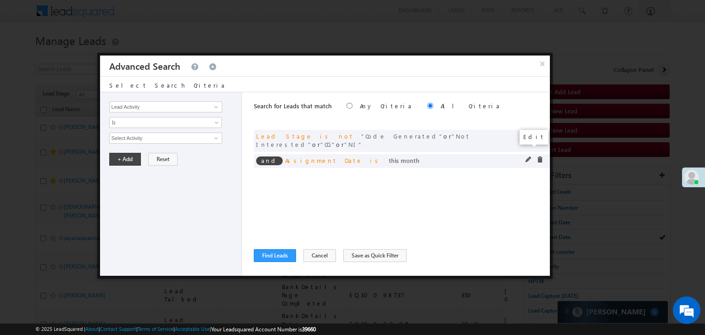
click at [528, 157] on span at bounding box center [529, 160] width 6 height 6
click at [170, 140] on span "This Month" at bounding box center [160, 138] width 100 height 8
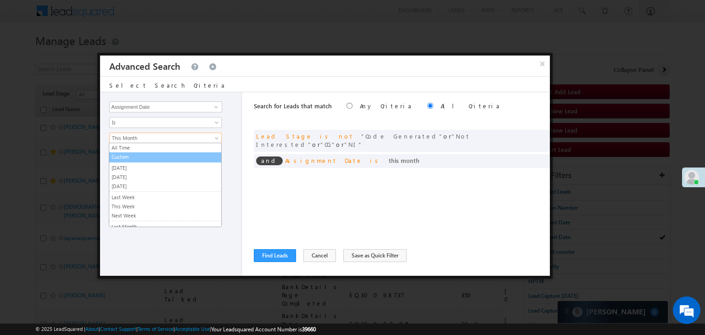
click at [151, 158] on link "Custom" at bounding box center [165, 157] width 112 height 8
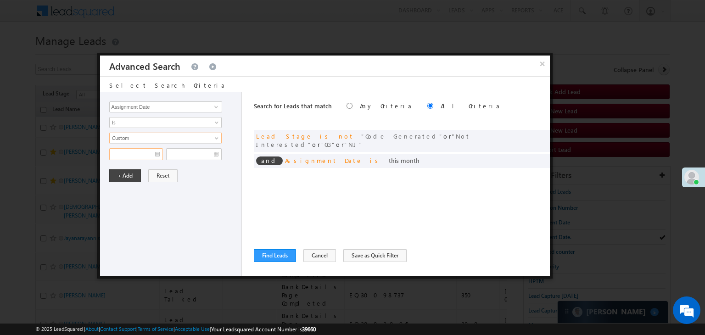
click at [149, 154] on input "text" at bounding box center [136, 154] width 54 height 12
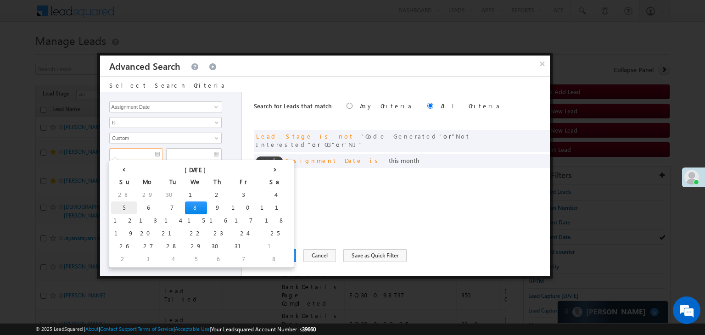
click at [115, 203] on td "5" at bounding box center [124, 208] width 26 height 13
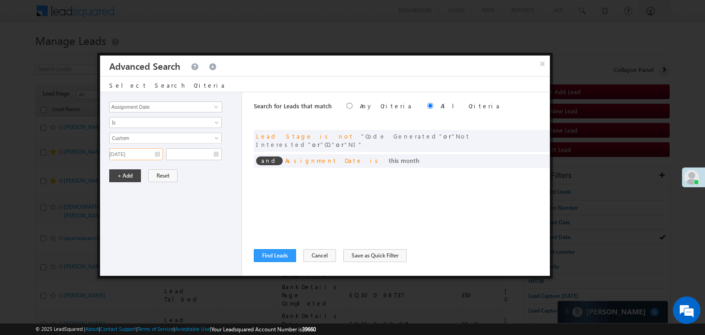
click at [150, 151] on input "[DATE]" at bounding box center [136, 154] width 54 height 12
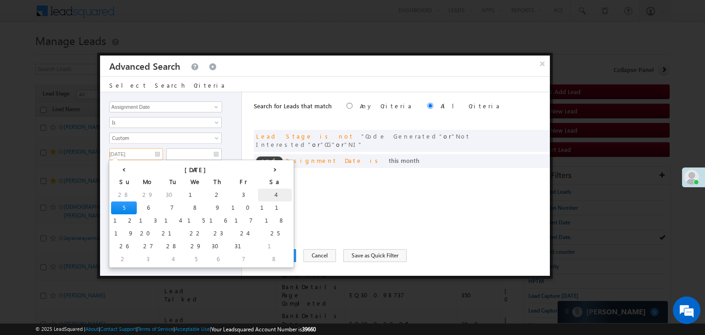
click at [258, 192] on td "4" at bounding box center [275, 195] width 34 height 13
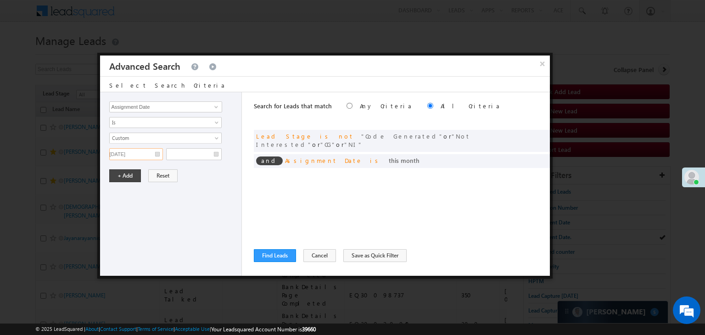
type input "[DATE]"
click at [203, 153] on input "text" at bounding box center [194, 154] width 56 height 12
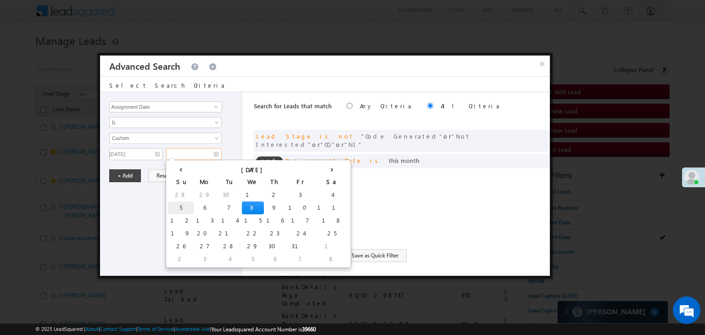
click at [173, 206] on td "5" at bounding box center [181, 208] width 26 height 13
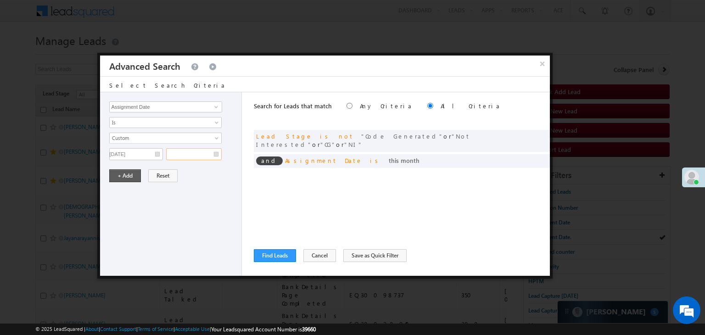
type input "[DATE]"
click at [119, 173] on button "+ Add" at bounding box center [125, 175] width 32 height 13
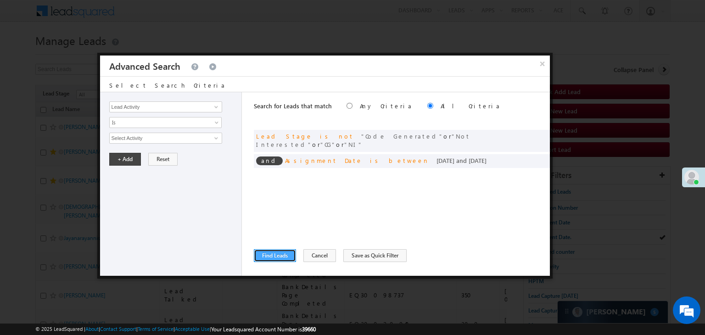
click at [269, 254] on button "Find Leads" at bounding box center [275, 255] width 42 height 13
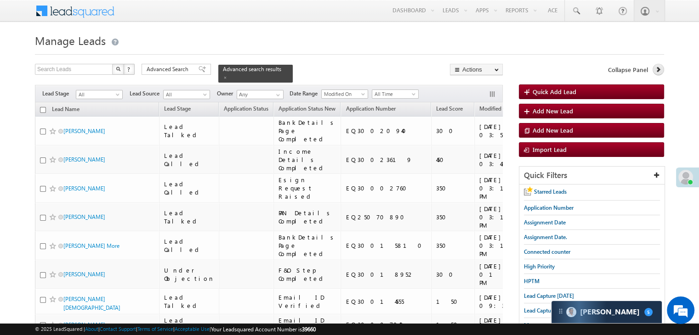
click at [660, 67] on icon at bounding box center [657, 69] width 6 height 6
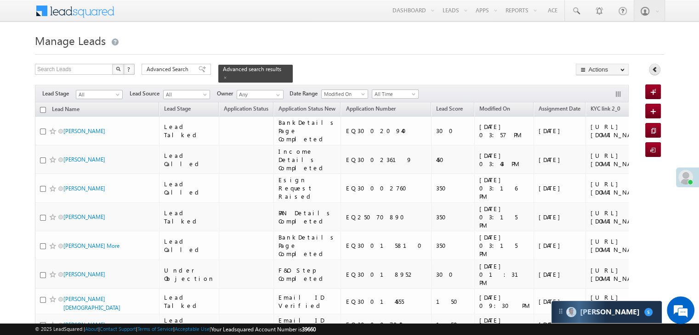
click at [660, 67] on div "Collapse Panel" at bounding box center [654, 72] width 19 height 16
click at [654, 70] on icon at bounding box center [654, 69] width 6 height 6
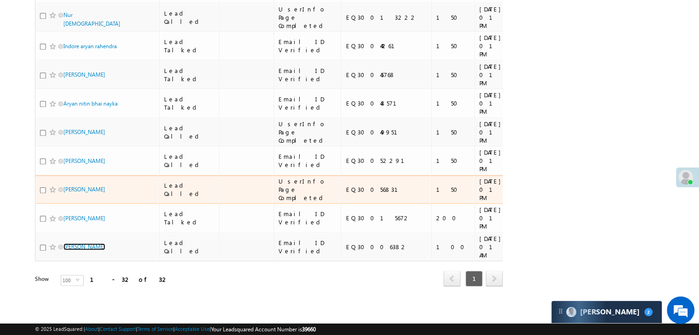
scroll to position [1551, 0]
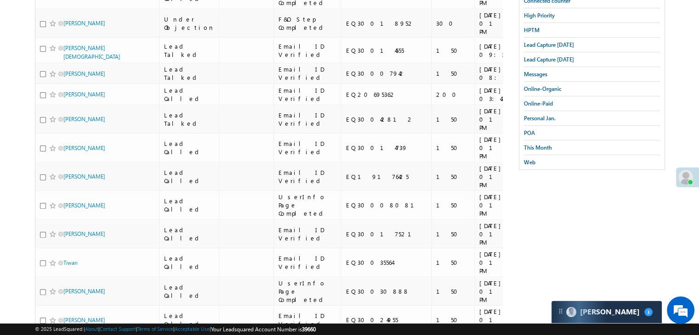
scroll to position [219, 0]
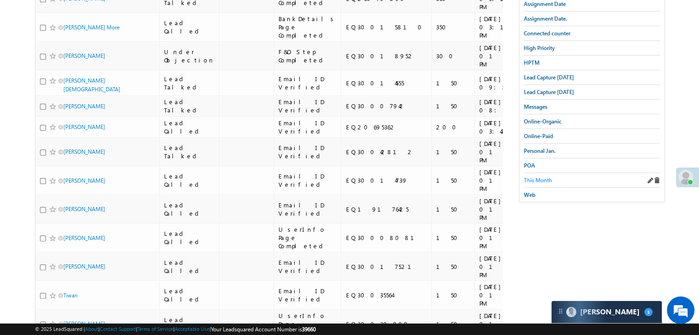
click at [548, 178] on span "This Month" at bounding box center [538, 180] width 28 height 7
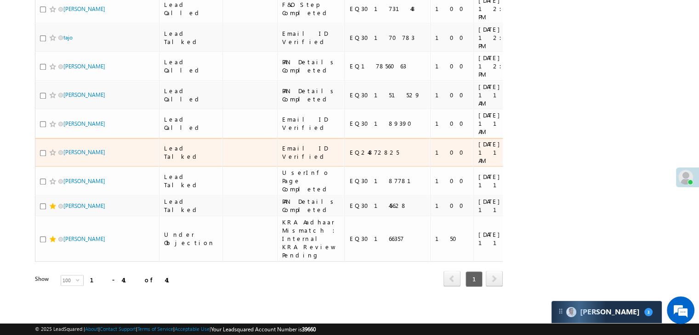
scroll to position [2042, 0]
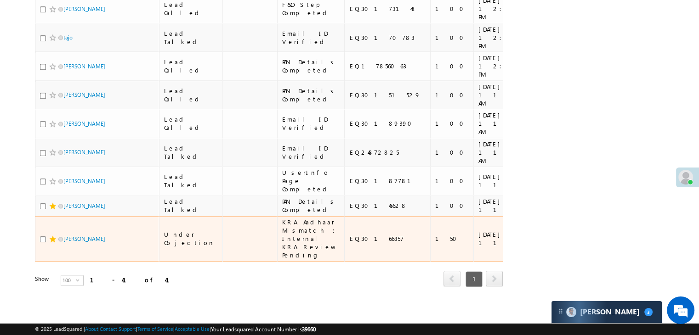
click at [349, 235] on div "EQ30166357" at bounding box center [387, 239] width 77 height 8
copy div "EQ30166357"
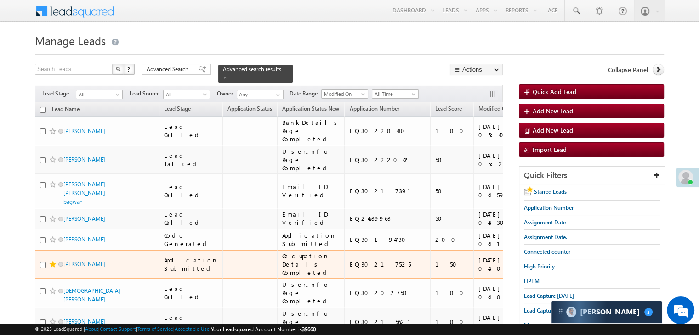
scroll to position [138, 0]
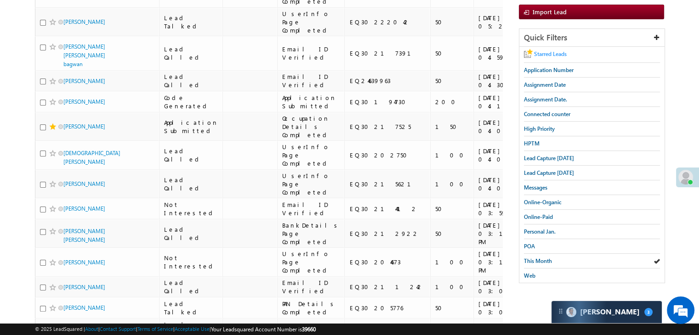
click at [546, 51] on span "Starred Leads" at bounding box center [550, 54] width 33 height 7
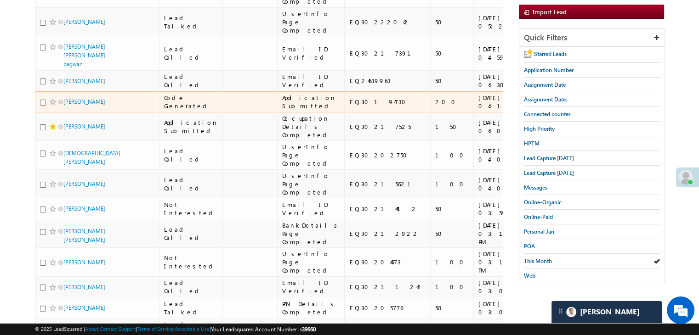
scroll to position [92, 0]
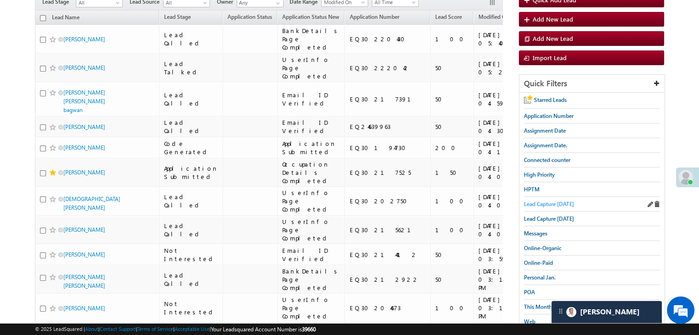
click at [545, 206] on span "Lead Capture today" at bounding box center [549, 204] width 50 height 7
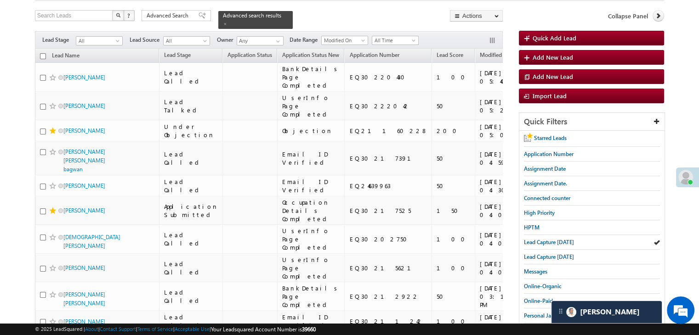
scroll to position [0, 0]
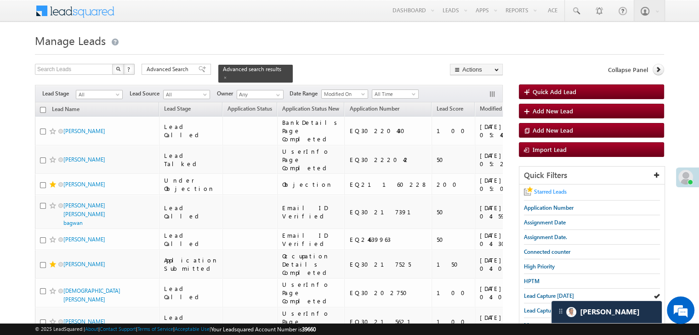
click at [548, 191] on span "Starred Leads" at bounding box center [550, 191] width 33 height 7
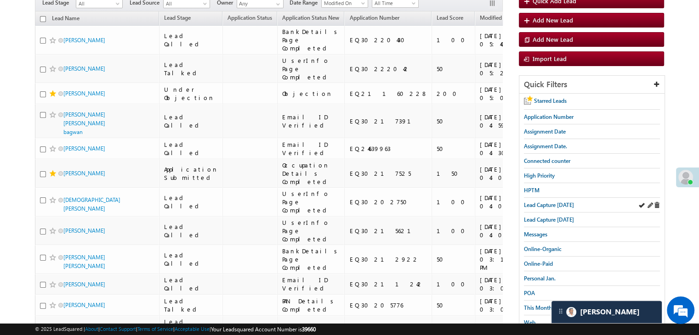
scroll to position [92, 0]
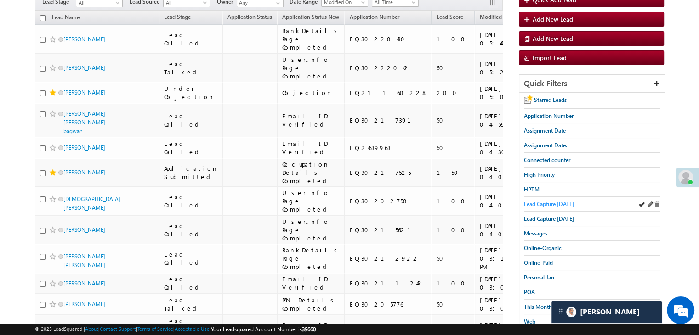
click at [553, 203] on span "Lead Capture today" at bounding box center [549, 204] width 50 height 7
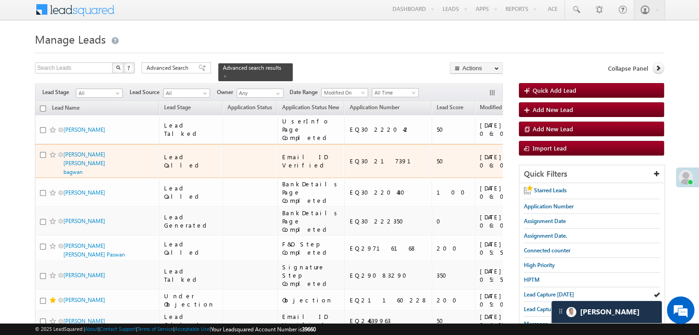
scroll to position [0, 0]
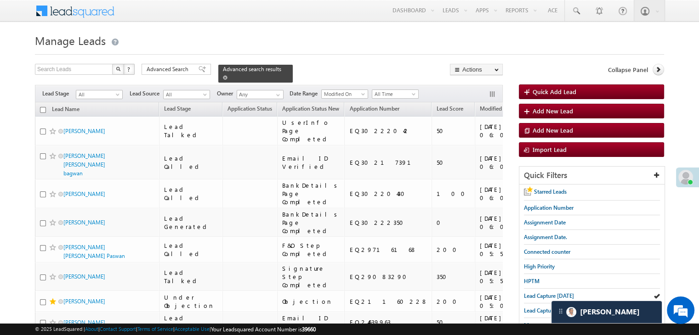
click at [227, 75] on span at bounding box center [225, 77] width 5 height 5
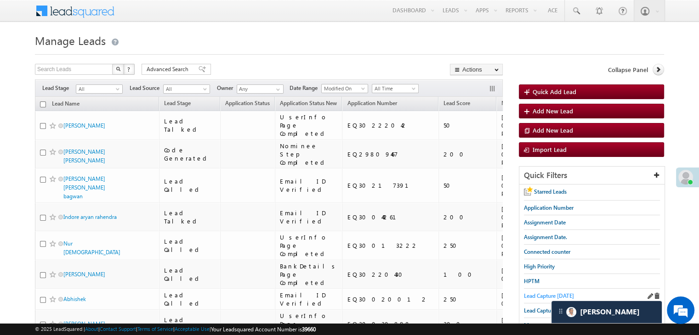
click at [534, 293] on span "Lead Capture today" at bounding box center [549, 296] width 50 height 7
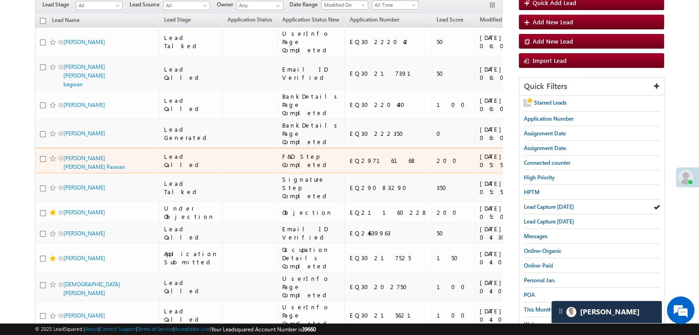
scroll to position [46, 0]
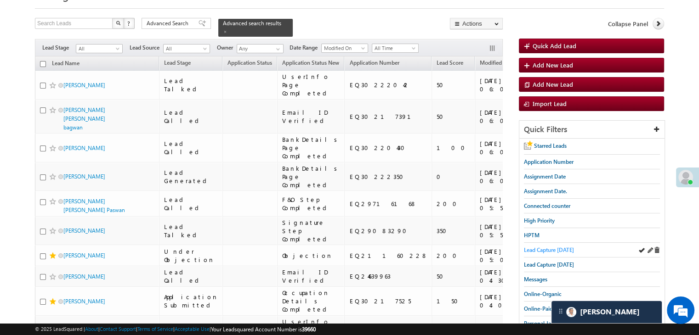
click at [553, 247] on span "Lead Capture today" at bounding box center [549, 250] width 50 height 7
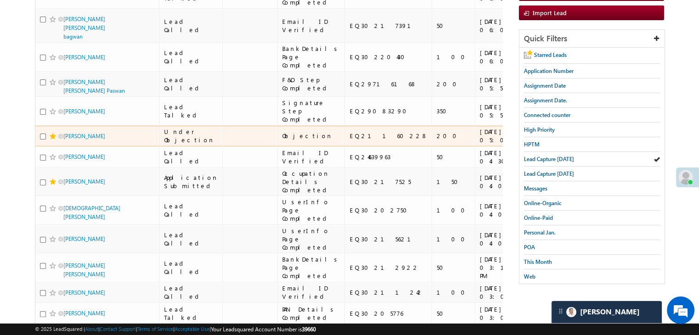
scroll to position [0, 0]
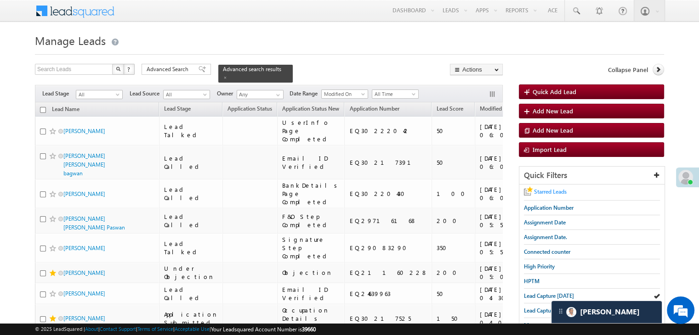
click at [551, 192] on span "Starred Leads" at bounding box center [550, 191] width 33 height 7
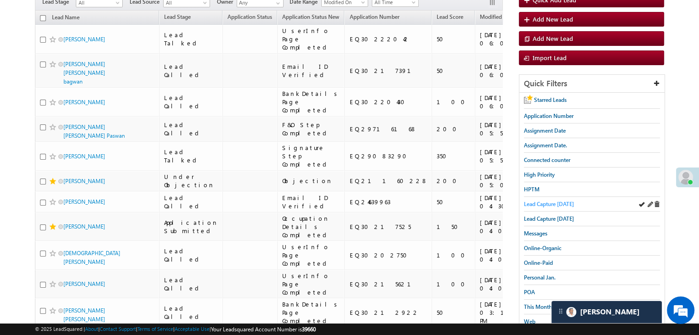
click at [547, 202] on span "Lead Capture today" at bounding box center [549, 204] width 50 height 7
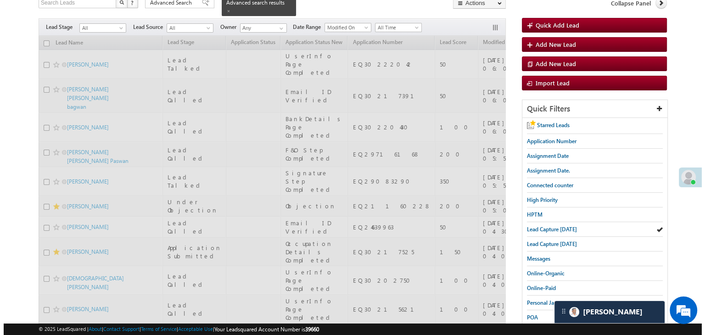
scroll to position [0, 0]
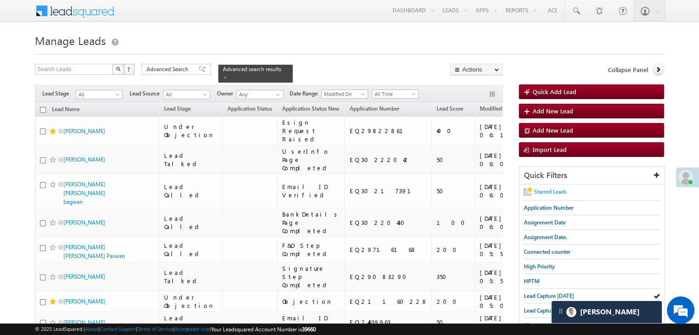
click at [552, 193] on span "Starred Leads" at bounding box center [550, 191] width 33 height 7
click at [536, 296] on span "Lead Capture today" at bounding box center [549, 296] width 50 height 7
click at [536, 293] on span "Lead Capture today" at bounding box center [549, 296] width 50 height 7
click at [528, 294] on span "Lead Capture today" at bounding box center [549, 296] width 50 height 7
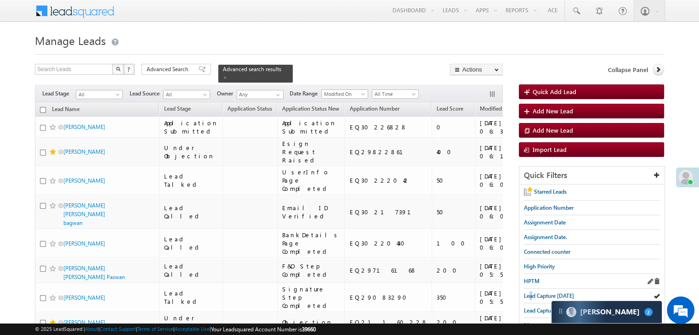
drag, startPoint x: 531, startPoint y: 294, endPoint x: 533, endPoint y: 285, distance: 9.5
click at [532, 285] on div "Starred Leads Application Number Assignment Date Assignment Date. Connected cou…" at bounding box center [591, 303] width 145 height 236
click at [536, 293] on span "Lead Capture today" at bounding box center [549, 296] width 50 height 7
click at [531, 237] on span "Assignment Date." at bounding box center [545, 237] width 43 height 7
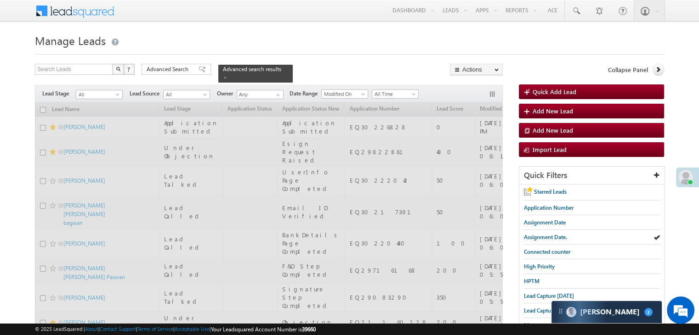
click at [176, 68] on span "Advanced Search" at bounding box center [169, 69] width 45 height 8
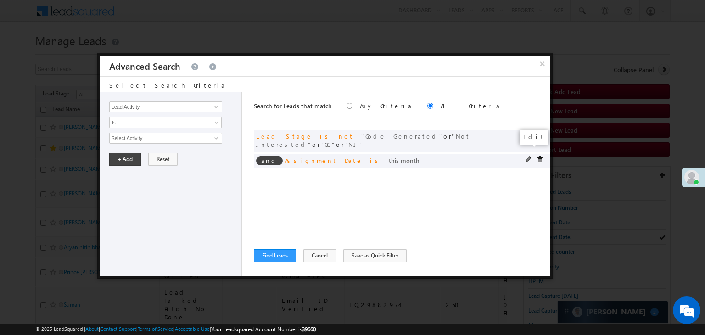
click at [526, 157] on span at bounding box center [529, 160] width 6 height 6
click at [134, 137] on span "This Month" at bounding box center [160, 138] width 100 height 8
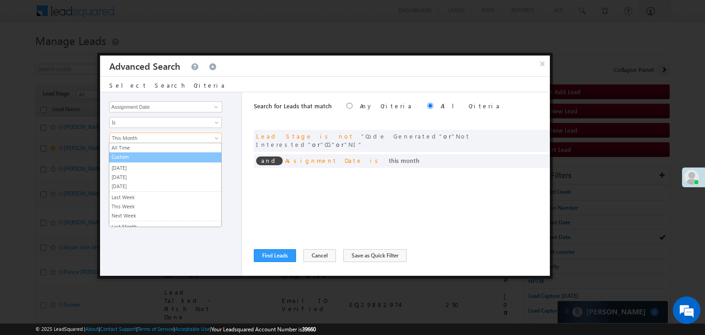
click at [154, 153] on link "Custom" at bounding box center [165, 157] width 112 height 8
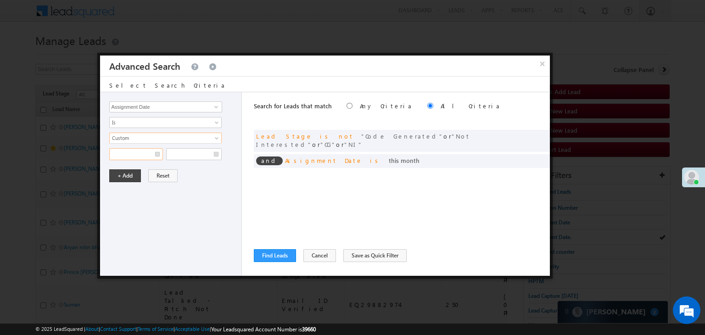
click at [150, 151] on input "text" at bounding box center [136, 154] width 54 height 12
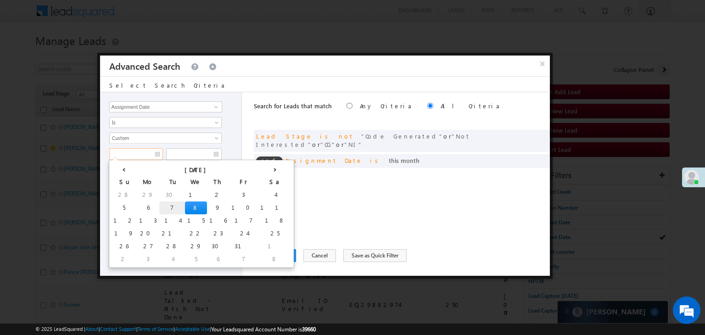
click at [159, 206] on td "7" at bounding box center [172, 208] width 26 height 13
type input "10/07/25"
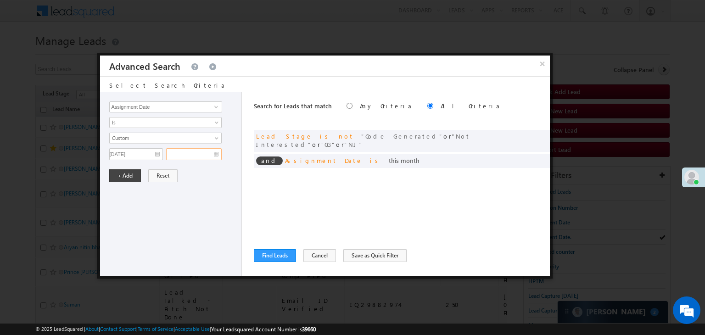
click at [194, 156] on input "text" at bounding box center [194, 154] width 56 height 12
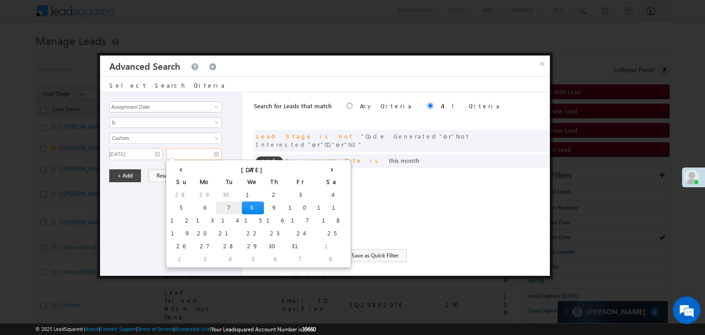
click at [216, 206] on td "7" at bounding box center [229, 208] width 26 height 13
type input "10/07/25"
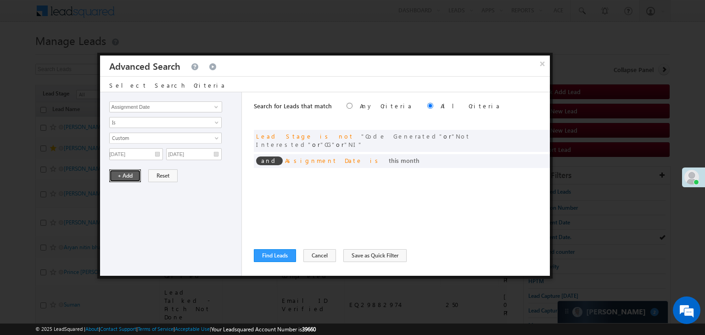
click at [133, 179] on button "+ Add" at bounding box center [125, 175] width 32 height 13
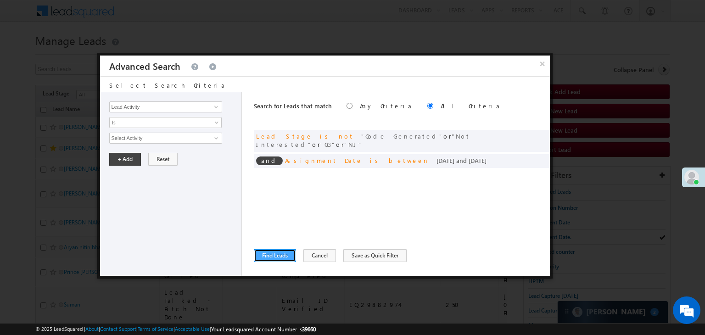
click at [277, 257] on button "Find Leads" at bounding box center [275, 255] width 42 height 13
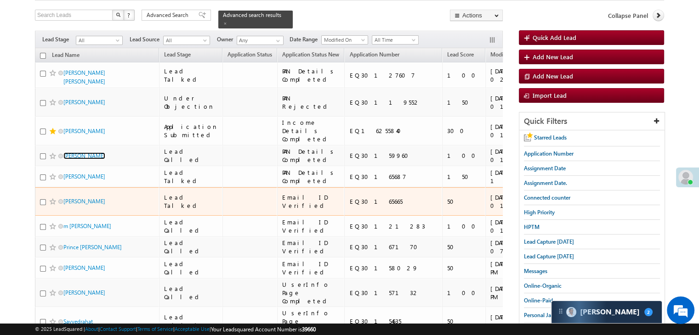
scroll to position [138, 0]
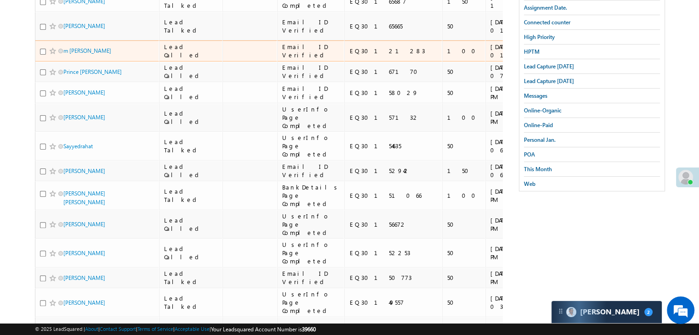
scroll to position [322, 0]
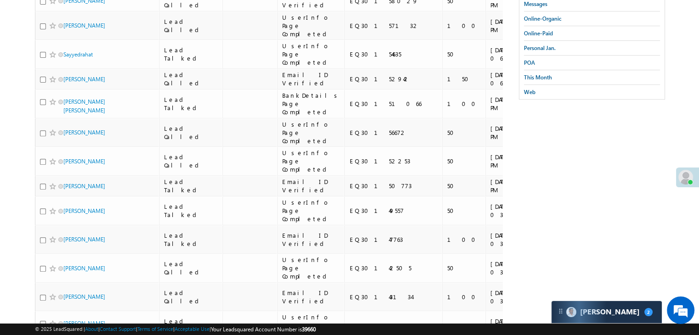
click at [16, 125] on body "Menu Anshul Yadav Anshu l.Yad av@an gelbr oking .com" at bounding box center [349, 273] width 699 height 1190
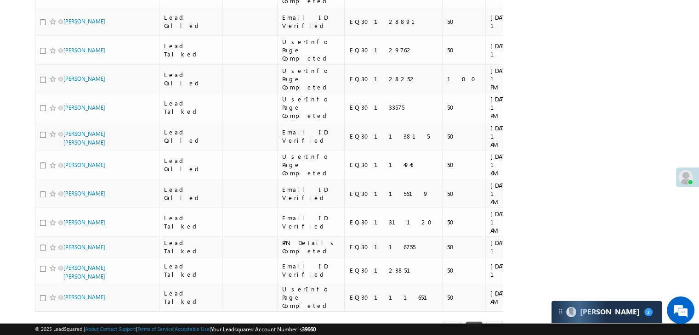
scroll to position [919, 0]
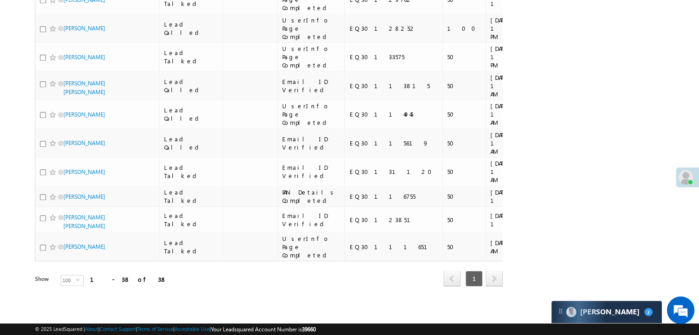
drag, startPoint x: 20, startPoint y: 240, endPoint x: 91, endPoint y: 283, distance: 83.0
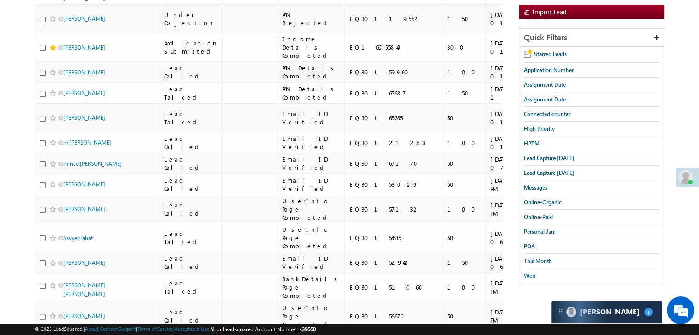
scroll to position [0, 0]
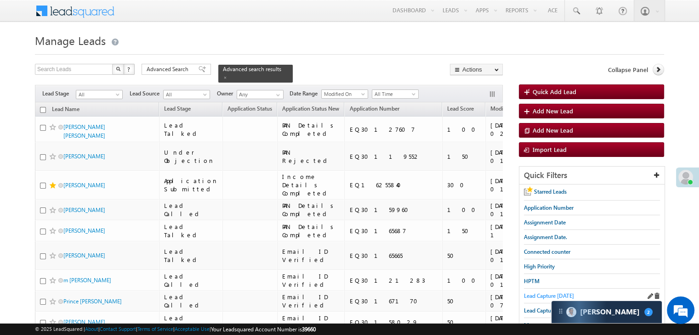
click at [544, 293] on span "Lead Capture today" at bounding box center [549, 296] width 50 height 7
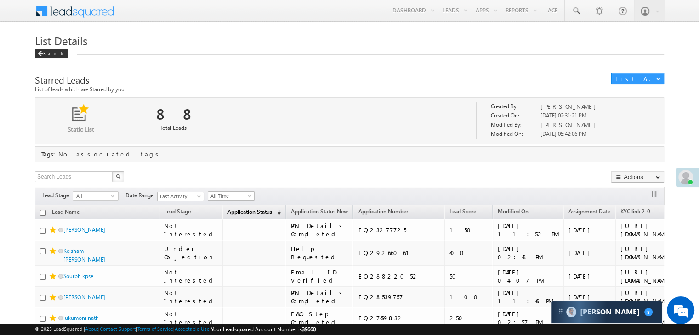
click at [227, 214] on span "Application Status" at bounding box center [249, 212] width 45 height 7
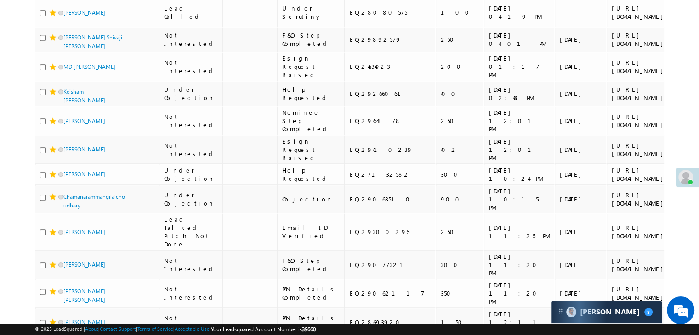
scroll to position [643, 0]
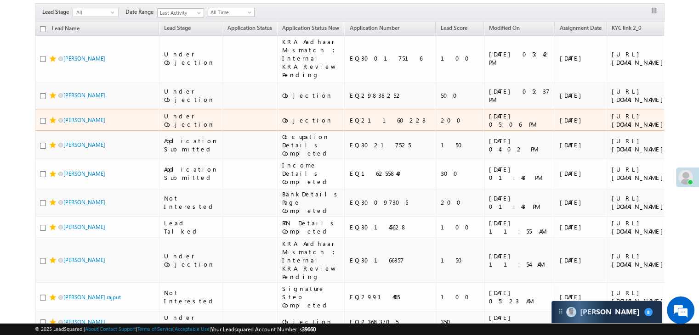
scroll to position [138, 0]
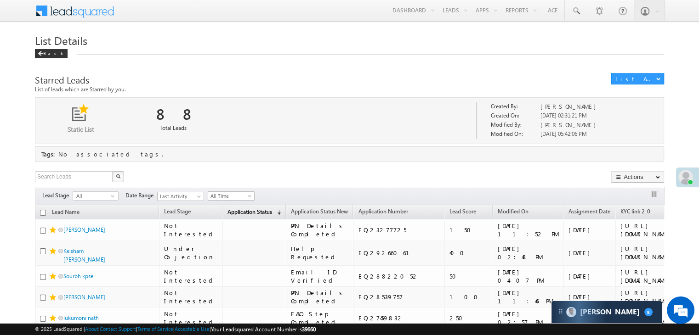
click at [227, 213] on span "Application Status" at bounding box center [249, 212] width 45 height 7
drag, startPoint x: 217, startPoint y: 214, endPoint x: 283, endPoint y: 162, distance: 83.4
click at [227, 214] on span "Application Status" at bounding box center [249, 212] width 45 height 7
click at [227, 212] on span "Application Status" at bounding box center [249, 212] width 45 height 7
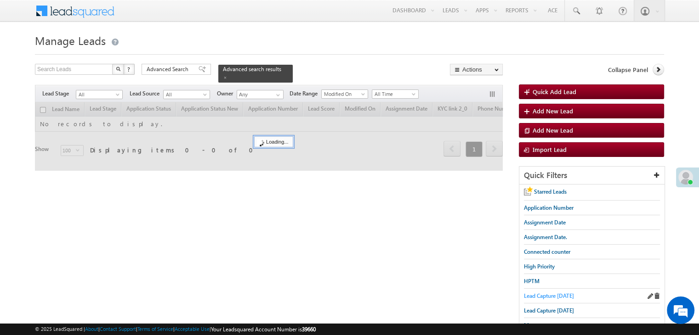
click at [544, 296] on span "Lead Capture today" at bounding box center [549, 296] width 50 height 7
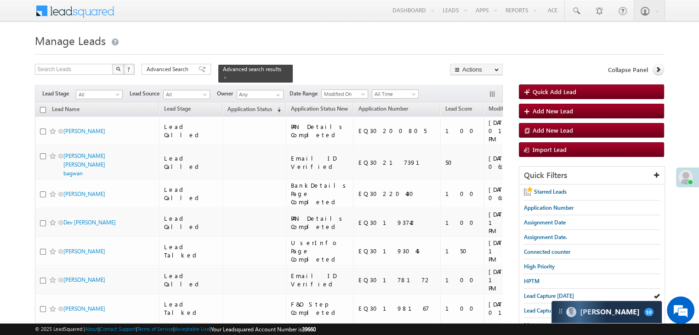
click at [235, 106] on span "Application Status" at bounding box center [249, 109] width 45 height 7
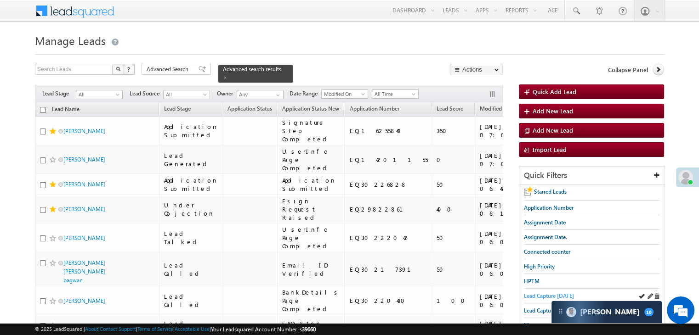
click at [530, 293] on span "Lead Capture today" at bounding box center [549, 296] width 50 height 7
click at [532, 293] on span "Lead Capture today" at bounding box center [549, 296] width 50 height 7
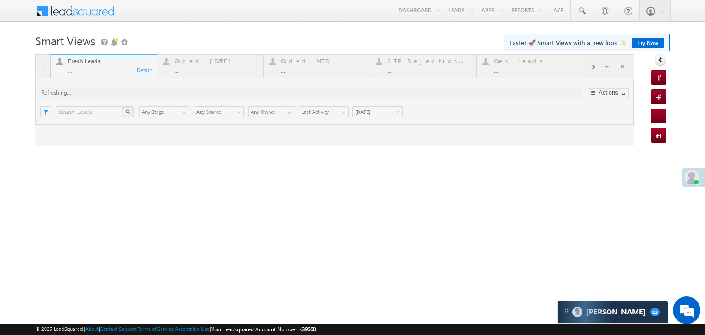
click at [607, 68] on div at bounding box center [334, 100] width 599 height 92
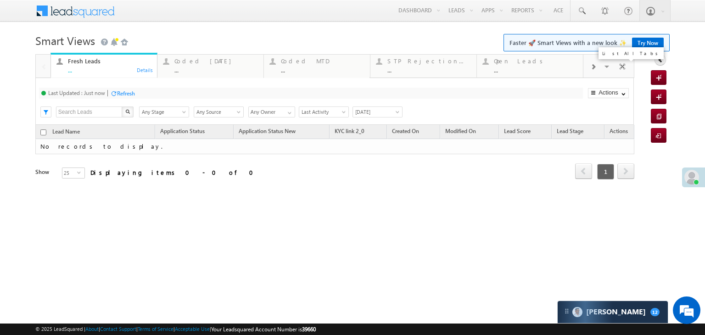
click at [607, 68] on span at bounding box center [608, 67] width 9 height 19
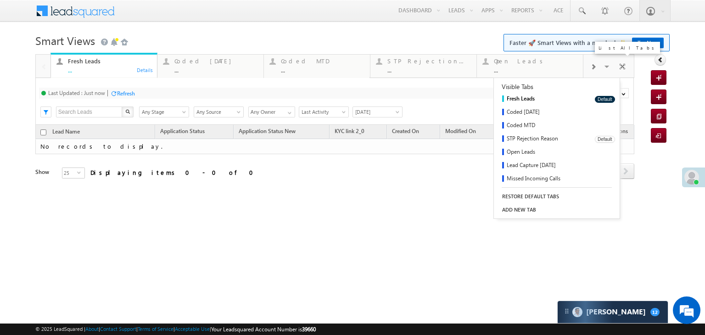
click at [536, 164] on link "Lead Capture [DATE]" at bounding box center [541, 165] width 95 height 13
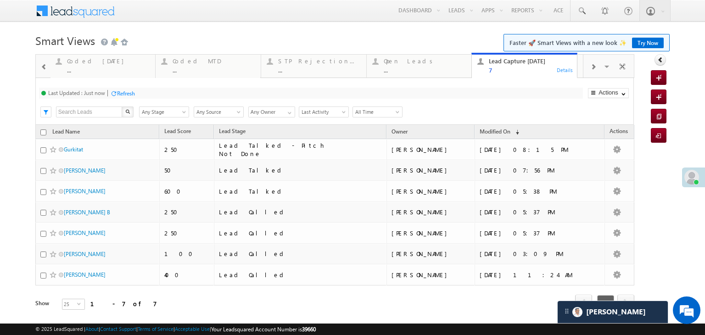
click at [648, 40] on link "Try Now" at bounding box center [648, 43] width 32 height 11
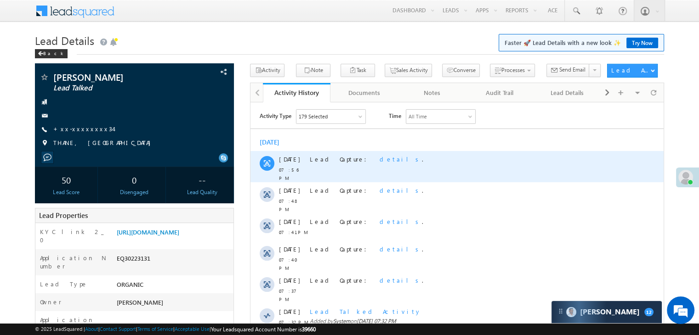
click at [379, 158] on span "details" at bounding box center [400, 159] width 42 height 8
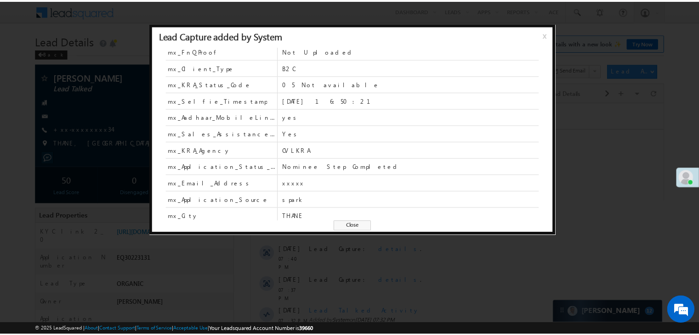
scroll to position [217, 0]
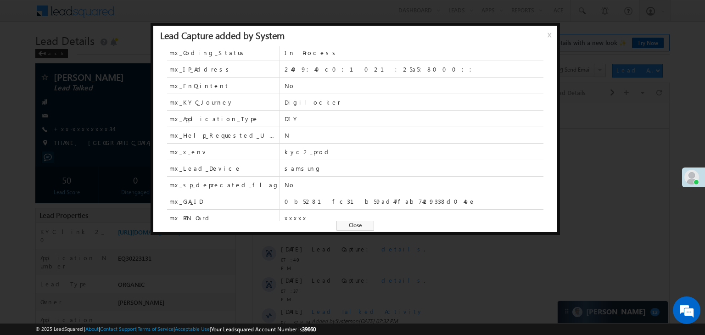
click at [348, 225] on span "Close" at bounding box center [356, 226] width 38 height 10
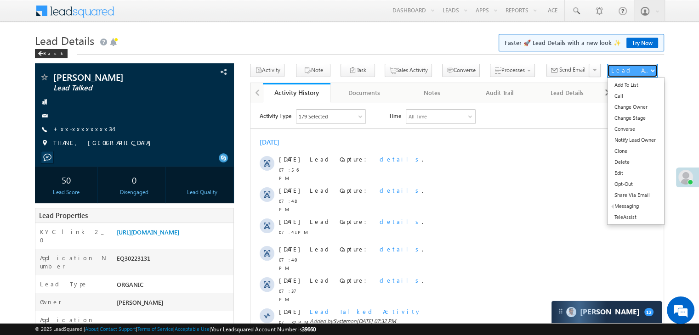
click at [628, 72] on div "Lead Actions" at bounding box center [630, 70] width 39 height 8
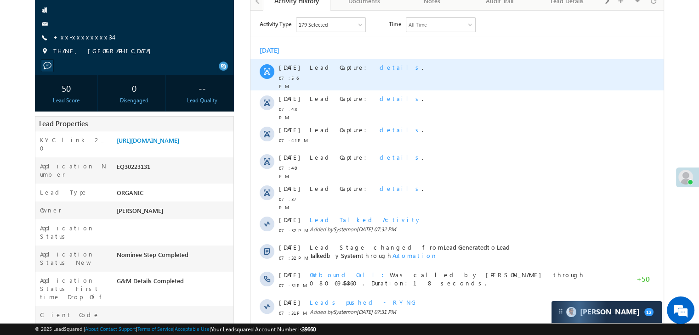
scroll to position [0, 0]
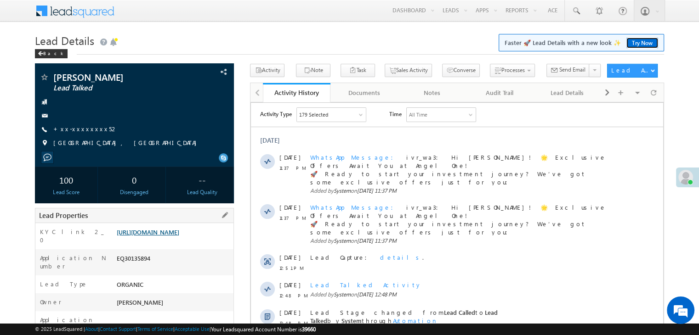
drag, startPoint x: 640, startPoint y: 45, endPoint x: 193, endPoint y: 241, distance: 488.2
click at [640, 45] on link "Try Now" at bounding box center [642, 43] width 32 height 11
